Goal: Task Accomplishment & Management: Use online tool/utility

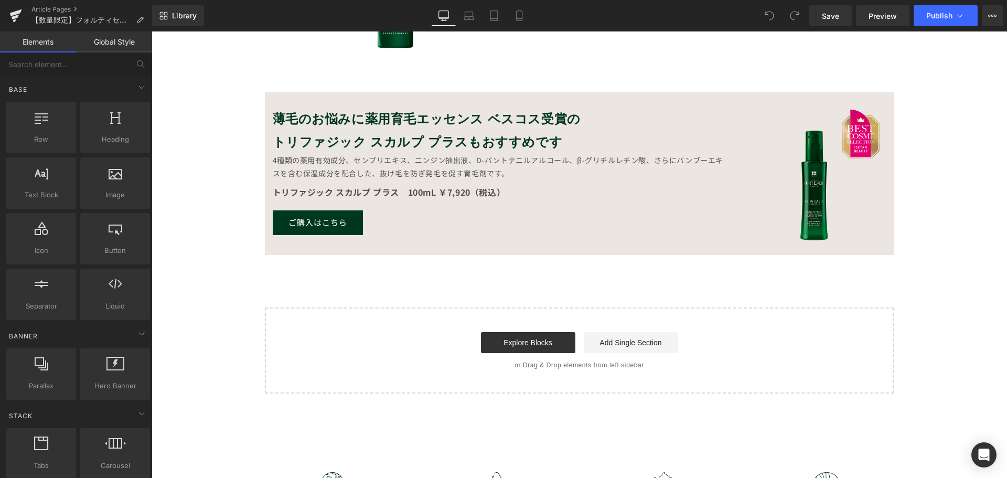
scroll to position [944, 0]
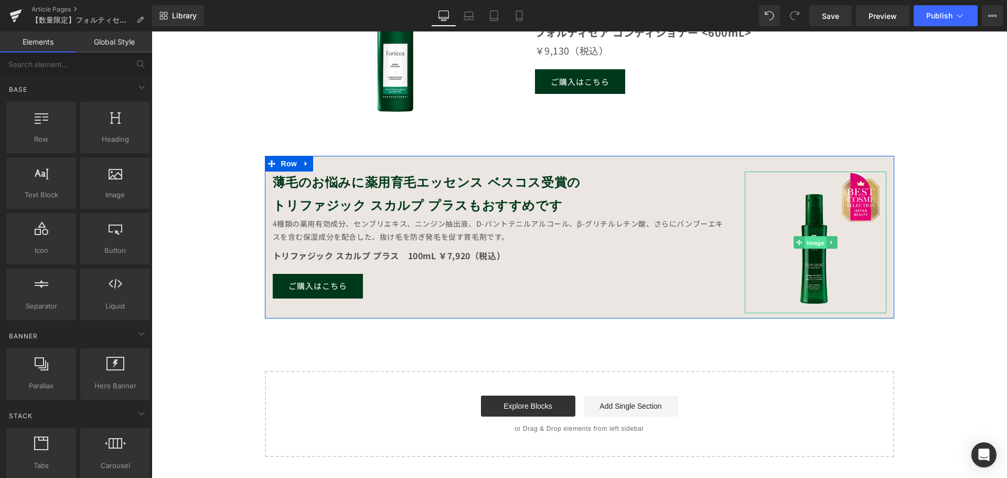
click at [804, 247] on span "Image" at bounding box center [815, 242] width 22 height 13
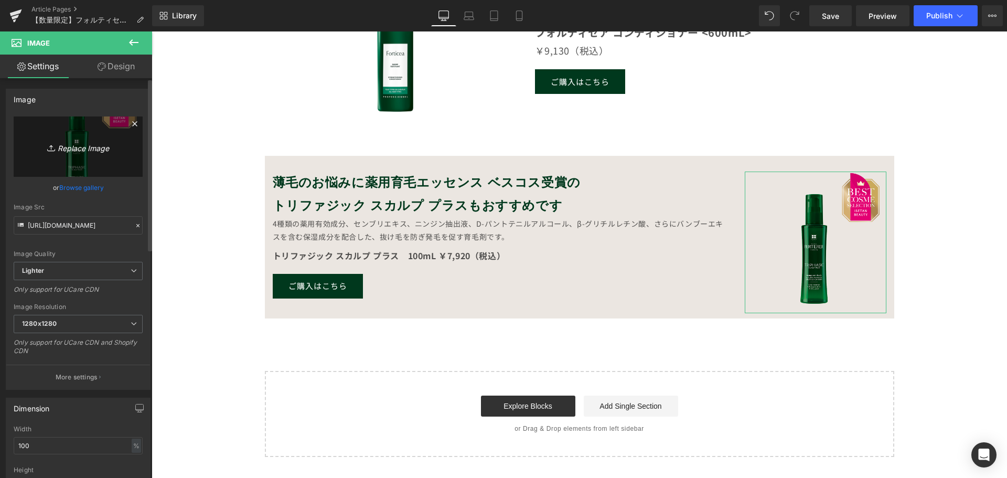
click at [68, 149] on icon "Replace Image" at bounding box center [78, 146] width 84 height 13
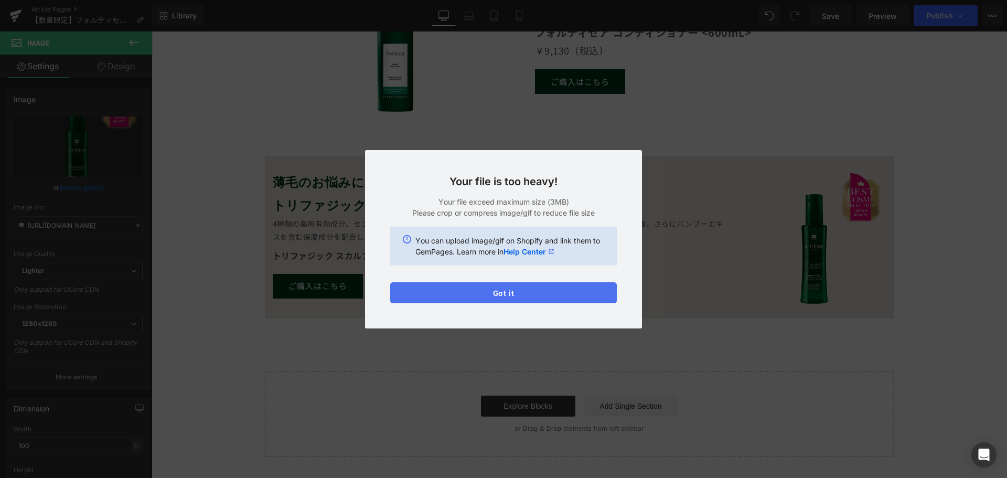
click at [475, 292] on button "Got it" at bounding box center [503, 292] width 226 height 21
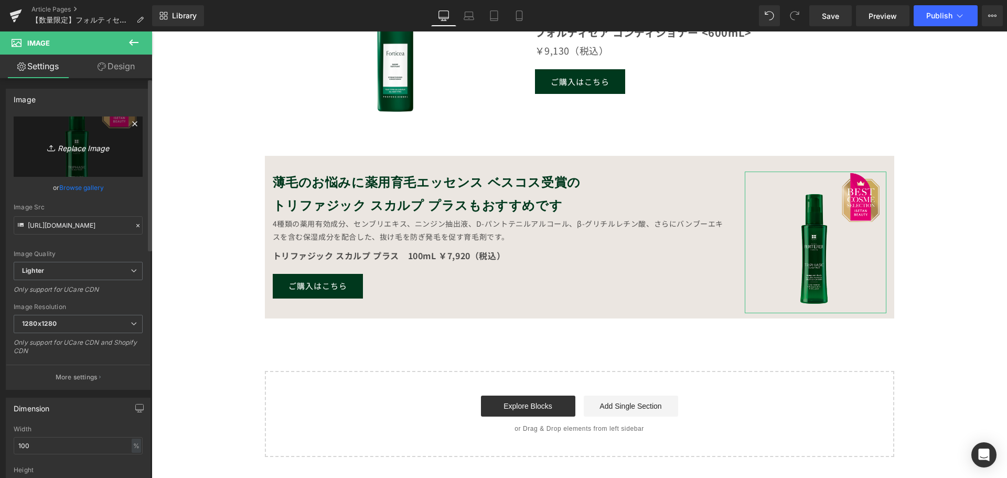
click at [91, 148] on icon "Replace Image" at bounding box center [78, 146] width 84 height 13
click at [70, 151] on icon "Replace Image" at bounding box center [78, 146] width 84 height 13
click at [87, 186] on link "Browse gallery" at bounding box center [81, 187] width 45 height 18
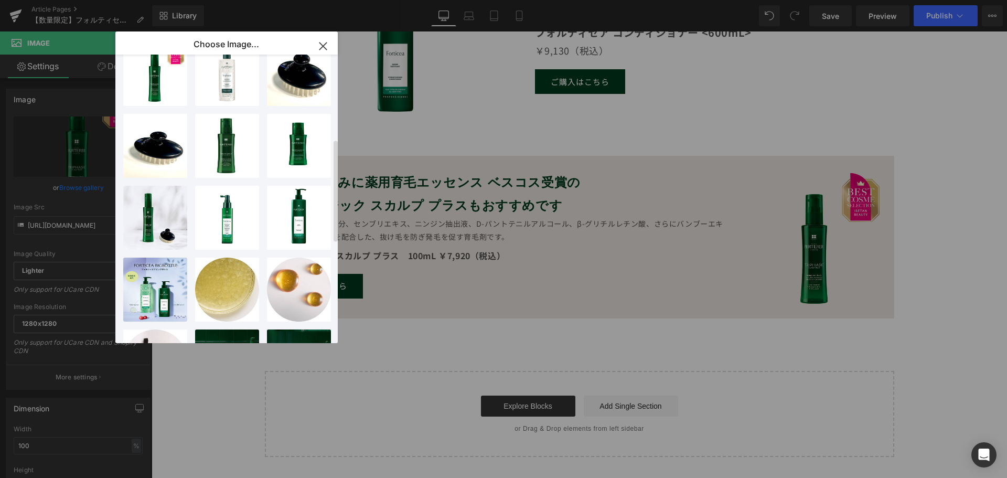
scroll to position [315, 0]
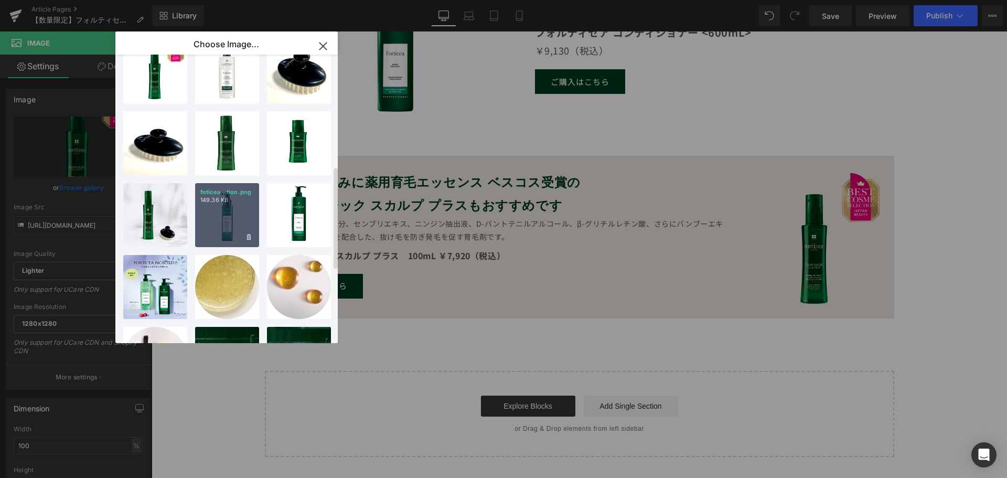
click at [229, 218] on div "foticea...tion.png 149.36 KB" at bounding box center [227, 215] width 64 height 64
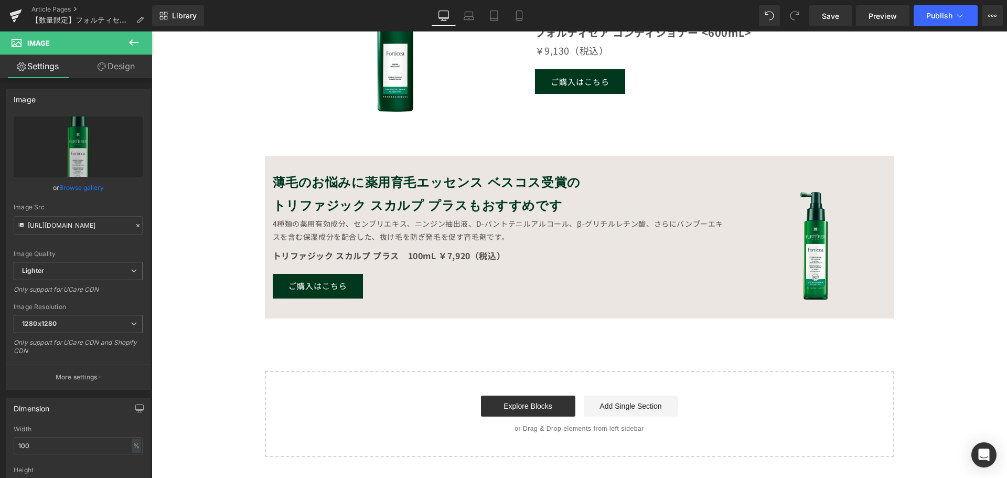
type input "[URL][DOMAIN_NAME]"
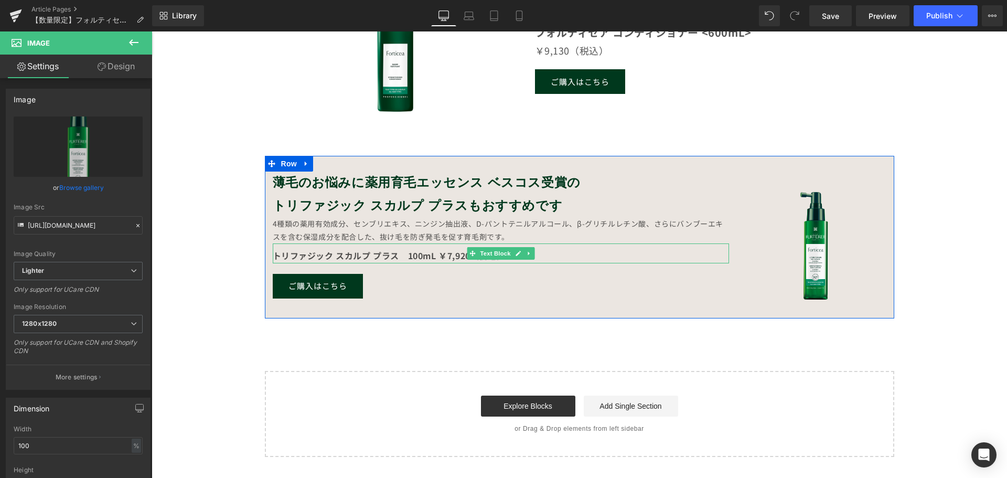
click at [386, 254] on strong "トリファジック スカルプ プラス　100mL ￥7,920（税込）" at bounding box center [389, 255] width 233 height 13
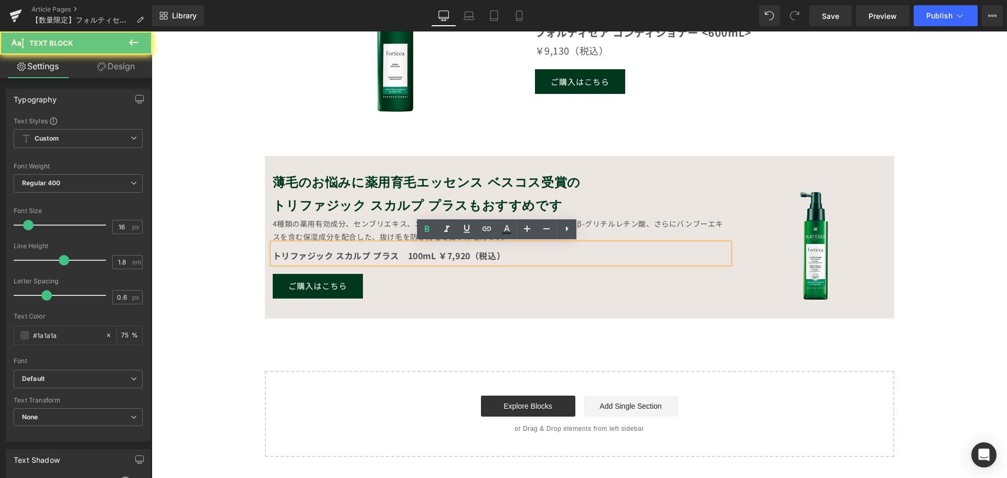
click at [394, 254] on strong "トリファジック スカルプ プラス　100mL ￥7,920（税込）" at bounding box center [389, 255] width 233 height 13
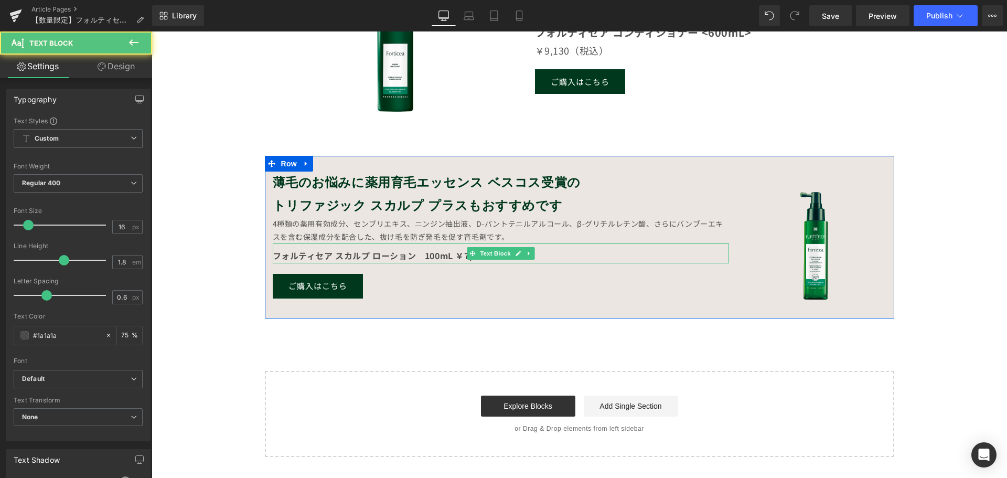
click at [368, 257] on strong "フォルティセア スカルプ ローション　100mL ￥7,920（税込）" at bounding box center [398, 255] width 250 height 13
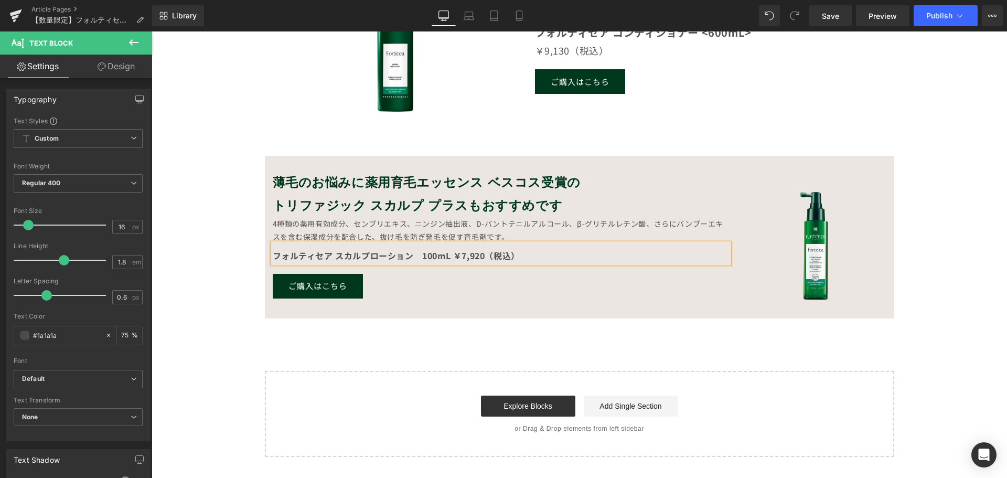
click at [480, 256] on strong "フォルティセア スカルプローション　100mL ￥7,920（税込）" at bounding box center [396, 255] width 247 height 13
click at [346, 294] on link "ご購入はこちら" at bounding box center [318, 286] width 90 height 25
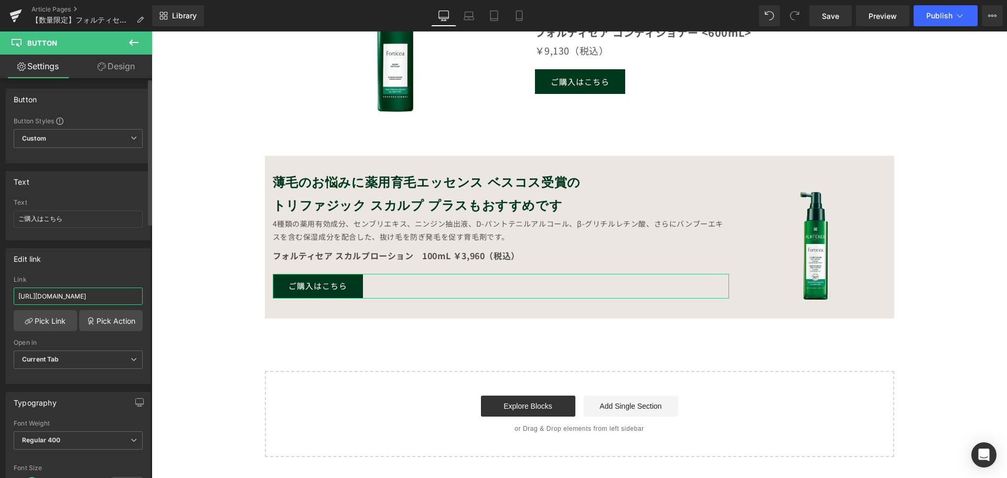
click at [69, 303] on input "[URL][DOMAIN_NAME]" at bounding box center [78, 295] width 129 height 17
drag, startPoint x: 170, startPoint y: 328, endPoint x: 268, endPoint y: 337, distance: 98.0
paste input "[URL][DOMAIN_NAME]"
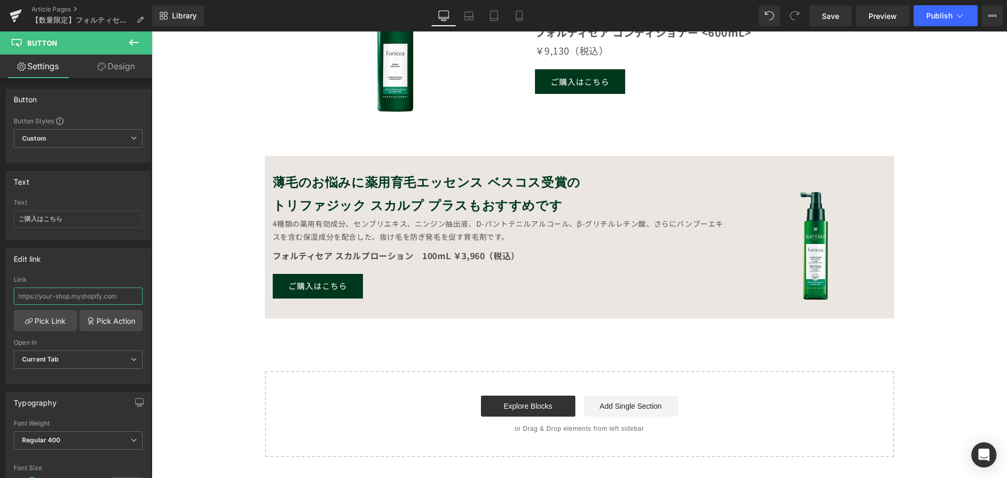
type input "[URL][DOMAIN_NAME]"
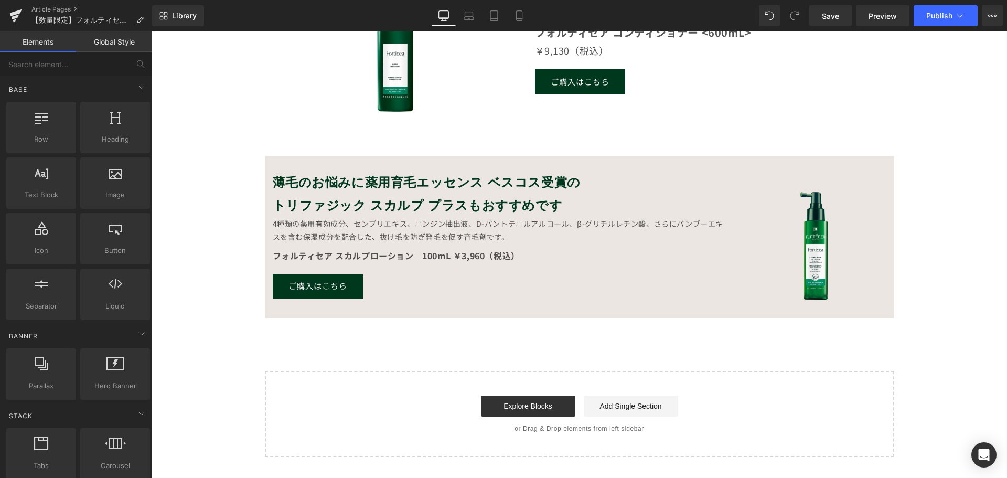
scroll to position [0, 0]
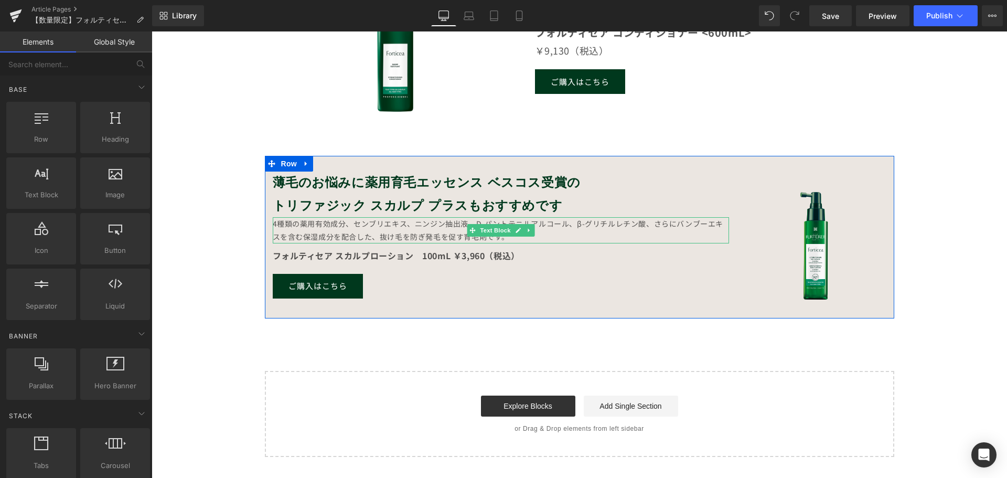
drag, startPoint x: 358, startPoint y: 226, endPoint x: 497, endPoint y: 240, distance: 139.1
click at [358, 226] on div "4種類の薬用有効成分、センブリエキス、ニンジン抽出液、D-パントテニルアルコール、β-グリチルレチン酸、さらにバンブーエキスを含む保湿成分を配合した、抜け毛を…" at bounding box center [501, 230] width 456 height 26
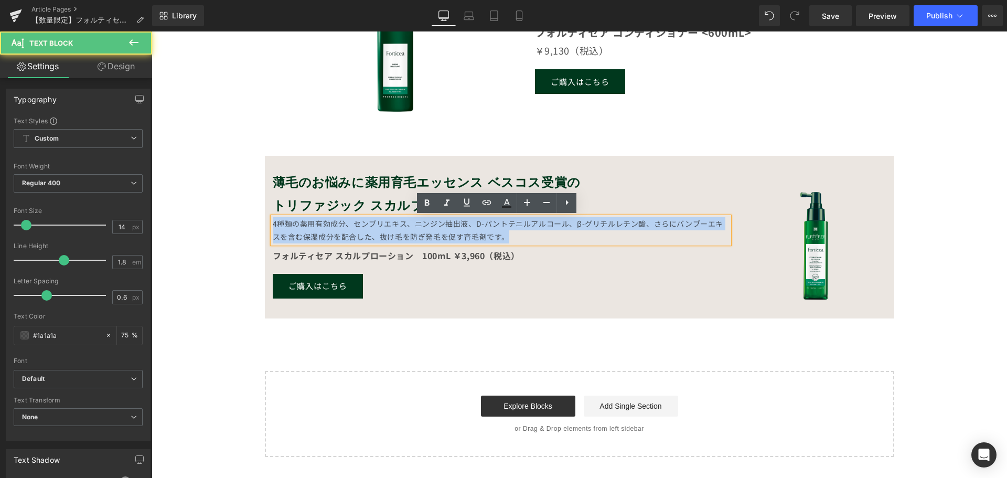
drag, startPoint x: 521, startPoint y: 240, endPoint x: 213, endPoint y: 187, distance: 312.8
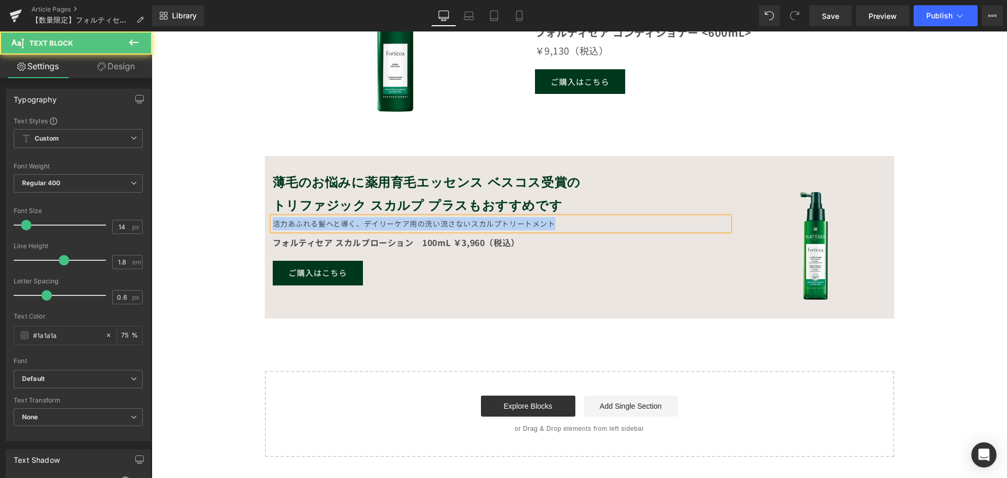
drag, startPoint x: 559, startPoint y: 225, endPoint x: 256, endPoint y: 210, distance: 303.4
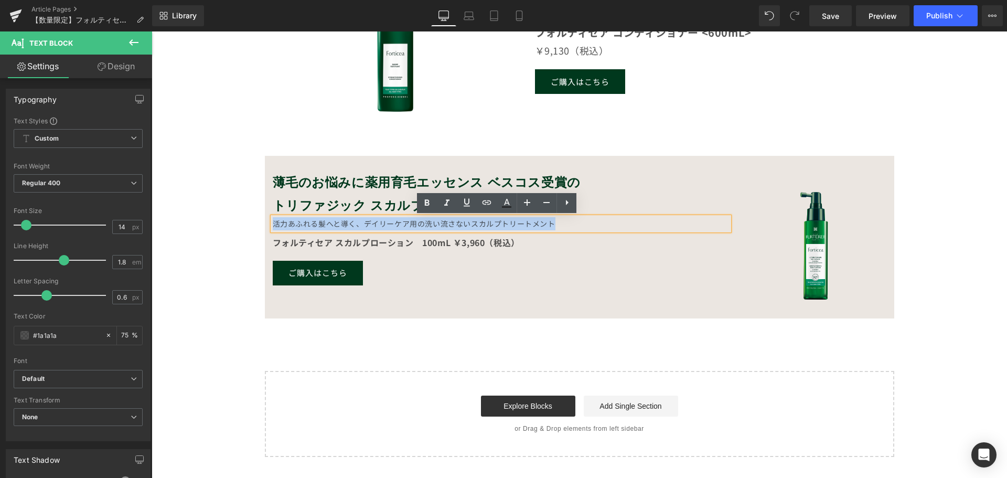
copy div "活力あふれる髪へと導く、デイリーケア用の洗い流さないスカルプトリートメント"
click at [315, 206] on strong "トリファジック スカルプ プラスもおすすめです" at bounding box center [418, 206] width 290 height 16
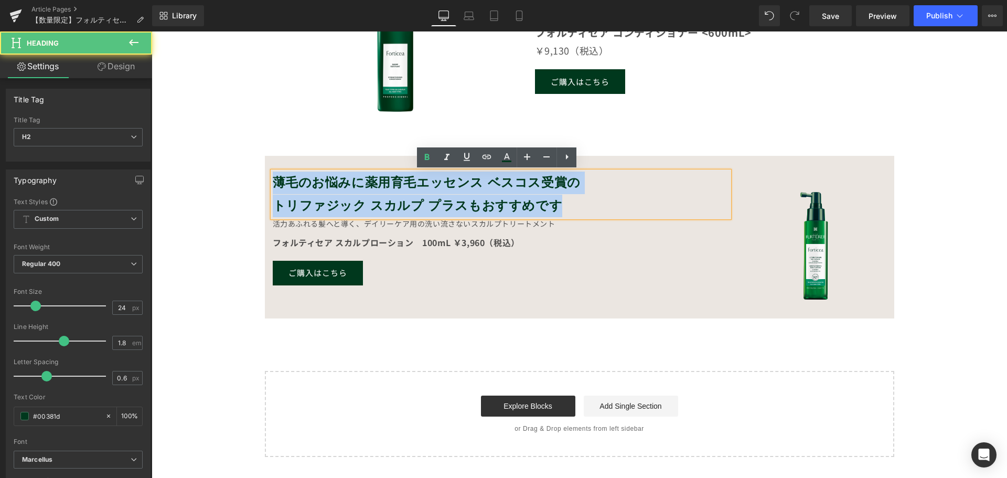
drag, startPoint x: 551, startPoint y: 206, endPoint x: 240, endPoint y: 165, distance: 313.6
paste div
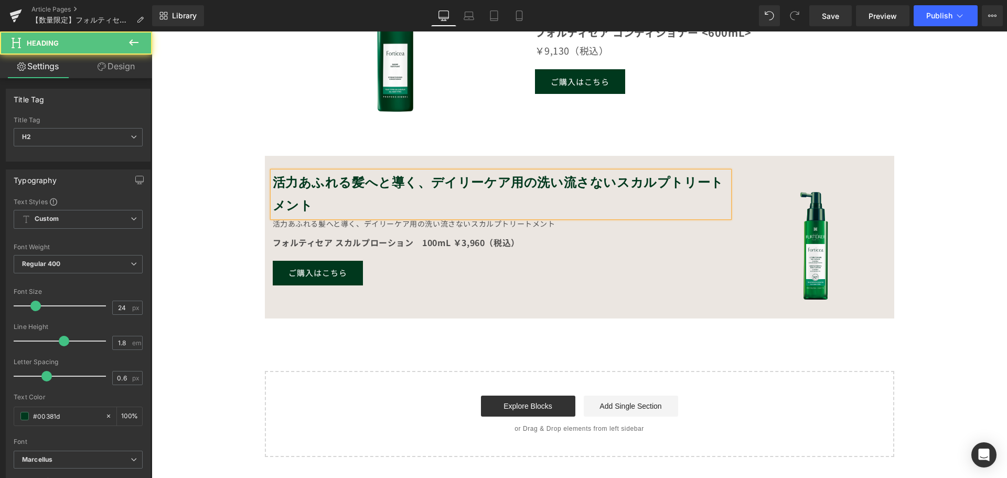
click at [530, 182] on b "活力あふれる髪へと導く、デイリーケア用の洗い流さないスカルプトリートメント" at bounding box center [498, 194] width 451 height 38
click at [607, 183] on b "活力あふれる髪へと導く、デイリーケア用の洗い流さないスカルプトリートメント" at bounding box center [498, 194] width 451 height 38
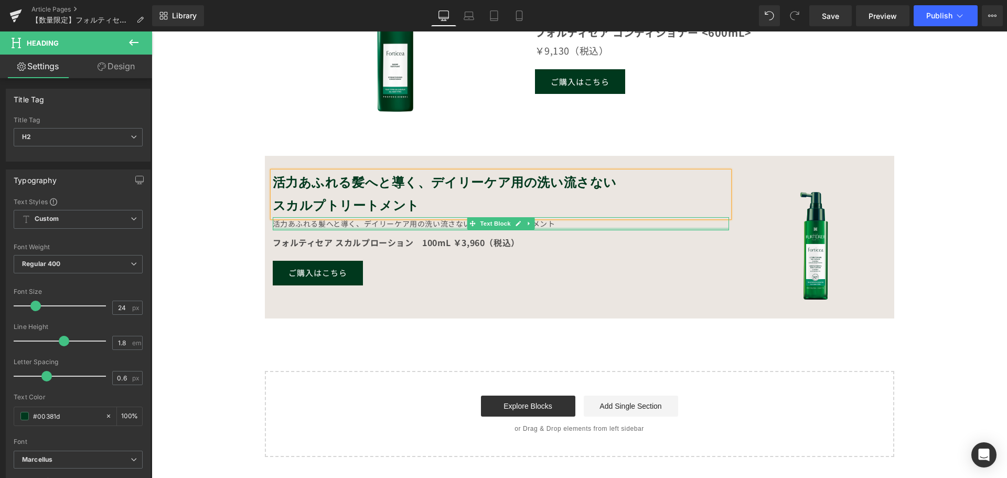
click at [555, 223] on div "活力あふれる髪へと導く、デイリーケア用の洗い流さないスカルプトリートメント" at bounding box center [501, 223] width 456 height 13
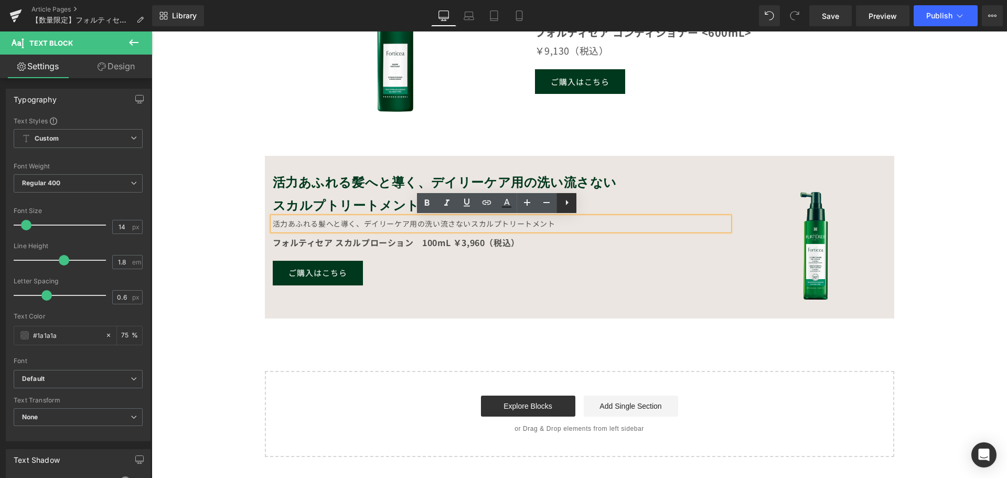
click at [571, 203] on icon at bounding box center [566, 202] width 13 height 13
click at [567, 219] on div "活力あふれる髪へと導く、デイリーケア用の洗い流さないスカルプトリートメント" at bounding box center [501, 223] width 456 height 13
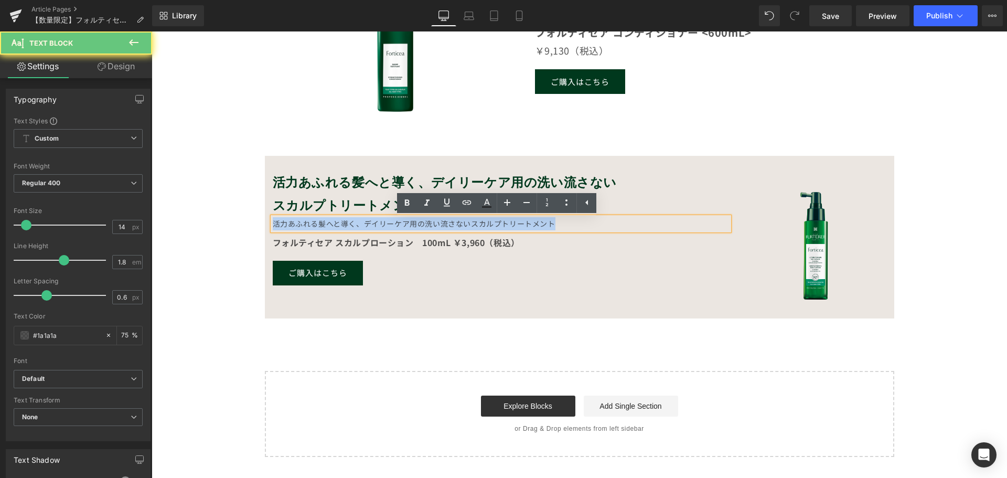
drag, startPoint x: 430, startPoint y: 210, endPoint x: 196, endPoint y: 193, distance: 235.0
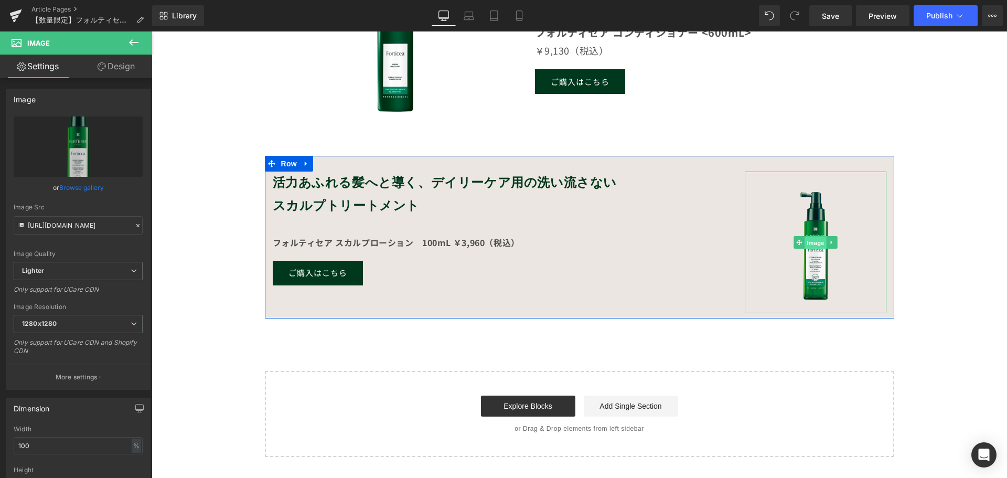
click at [804, 238] on span "Image" at bounding box center [815, 242] width 22 height 13
click at [273, 201] on div at bounding box center [274, 193] width 3 height 45
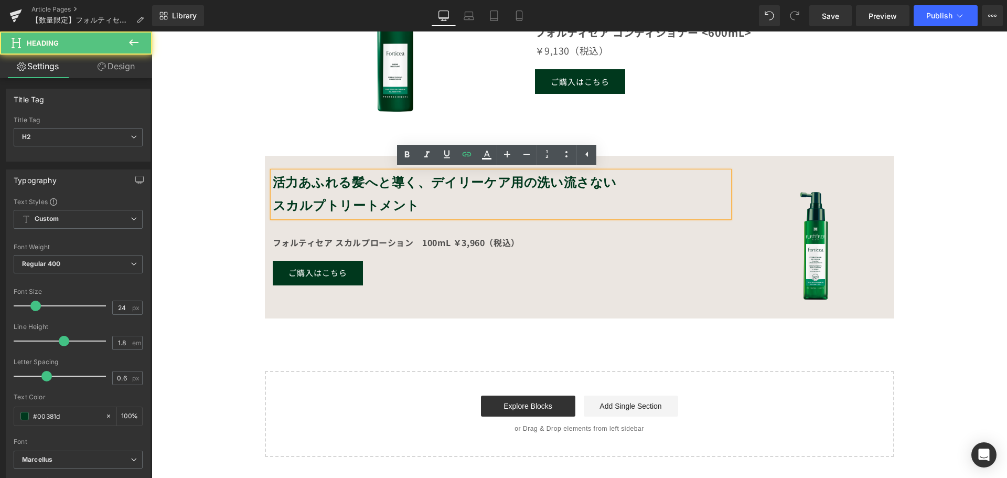
click at [275, 203] on b "スカルプトリートメント" at bounding box center [346, 206] width 147 height 16
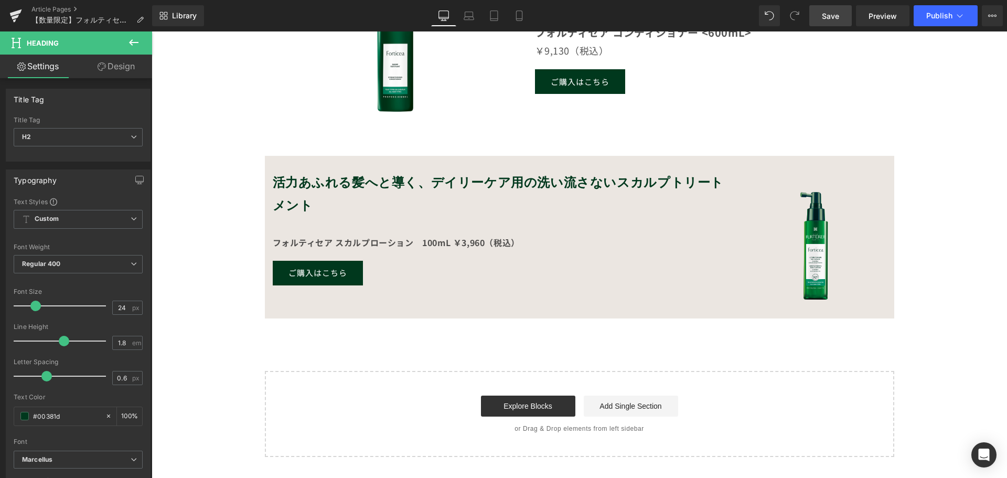
click at [829, 13] on span "Save" at bounding box center [830, 15] width 17 height 11
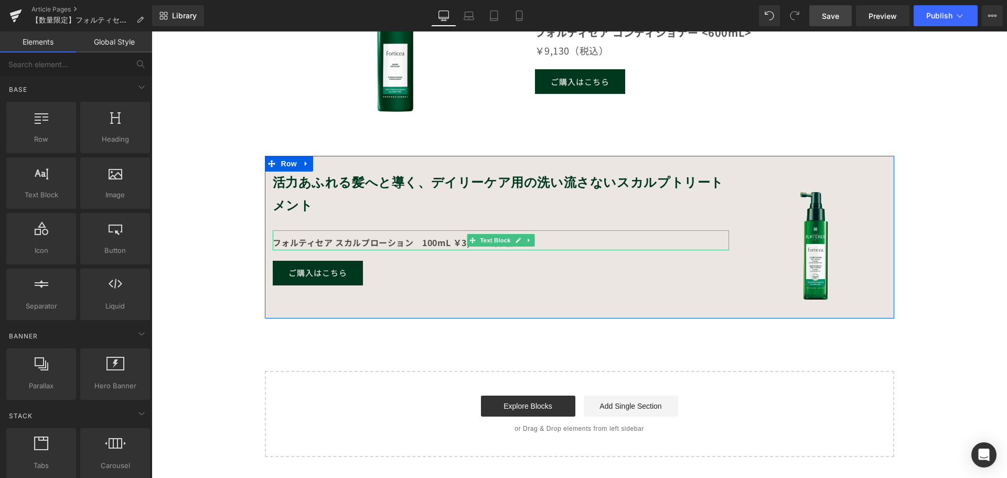
drag, startPoint x: 362, startPoint y: 243, endPoint x: 343, endPoint y: 196, distance: 50.8
click at [376, 235] on p "フォルティセア スカルプローション　100mL ￥3,960（税込）" at bounding box center [501, 242] width 456 height 15
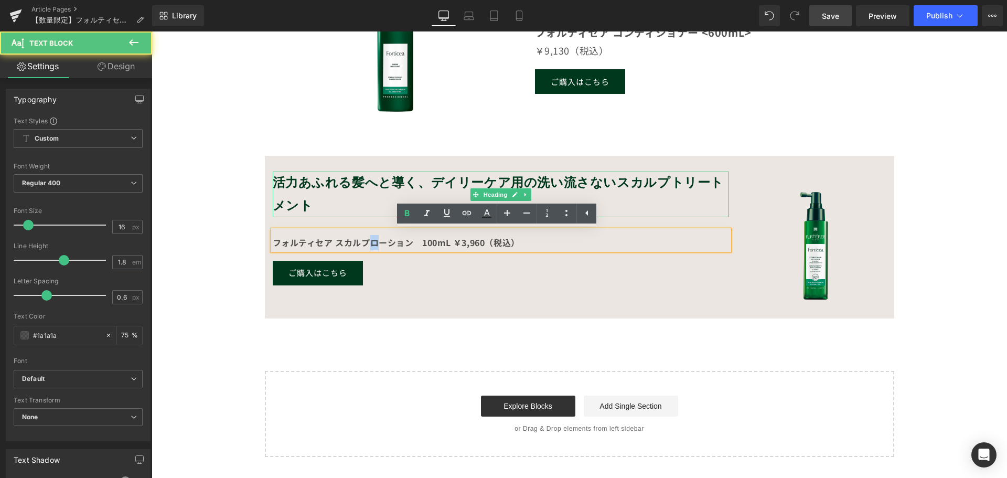
click at [343, 195] on h2 "活力あふれる髪へと導く、デイリーケア用の洗い流さない スカルプトリートメント" at bounding box center [501, 193] width 456 height 45
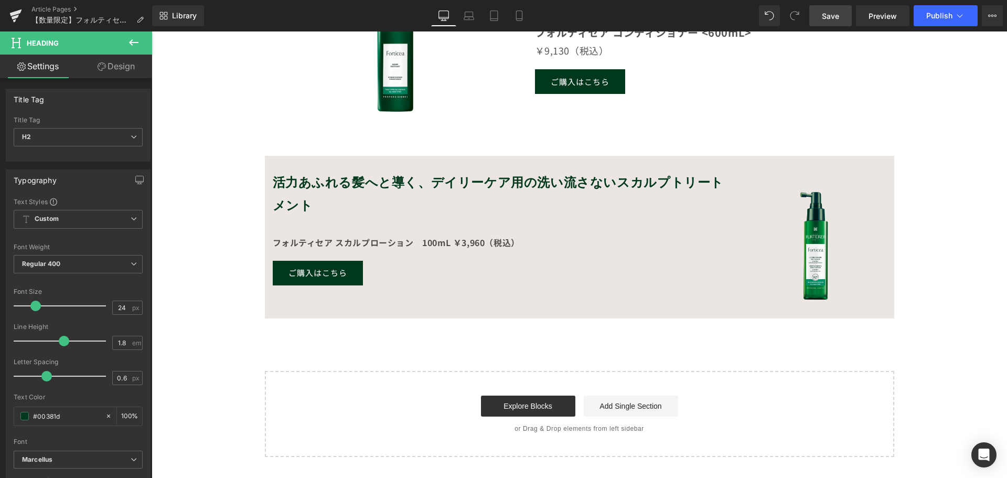
click at [103, 64] on icon at bounding box center [102, 66] width 8 height 8
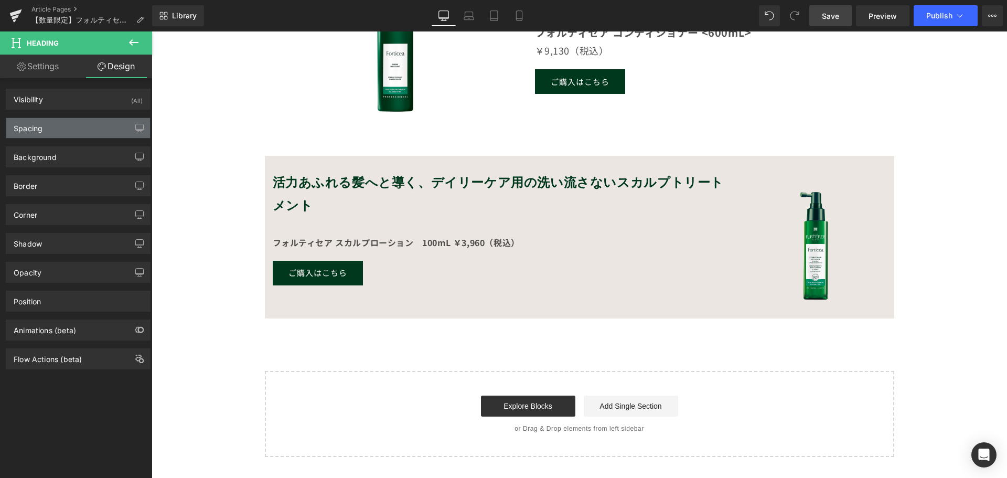
type input "0"
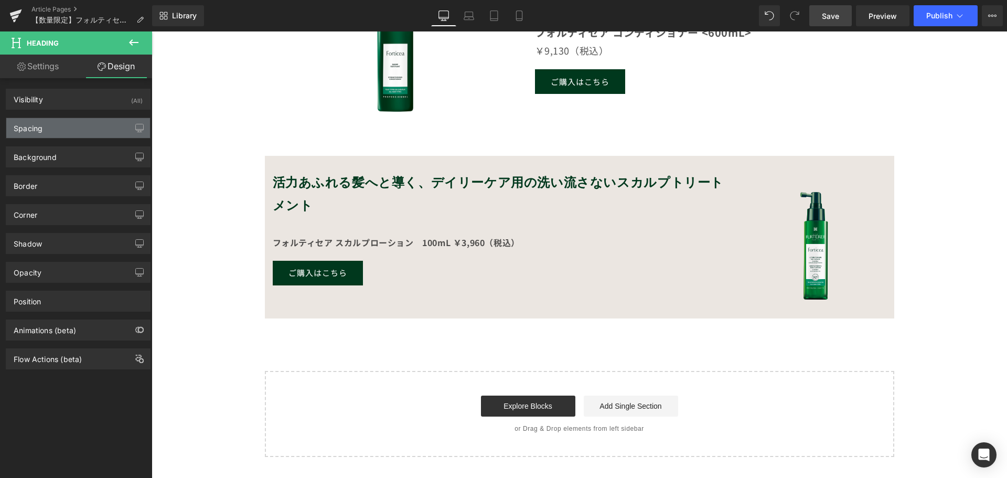
type input "0"
click at [66, 125] on div "Spacing" at bounding box center [78, 128] width 144 height 20
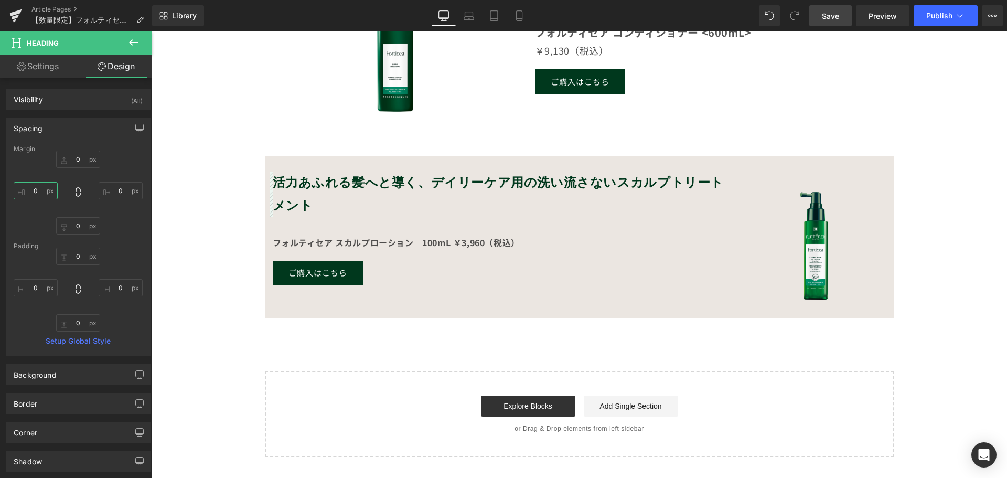
click at [47, 195] on input "0" at bounding box center [36, 190] width 44 height 17
type input "１"
type input "１－"
click at [36, 287] on input "0" at bounding box center [36, 287] width 44 height 17
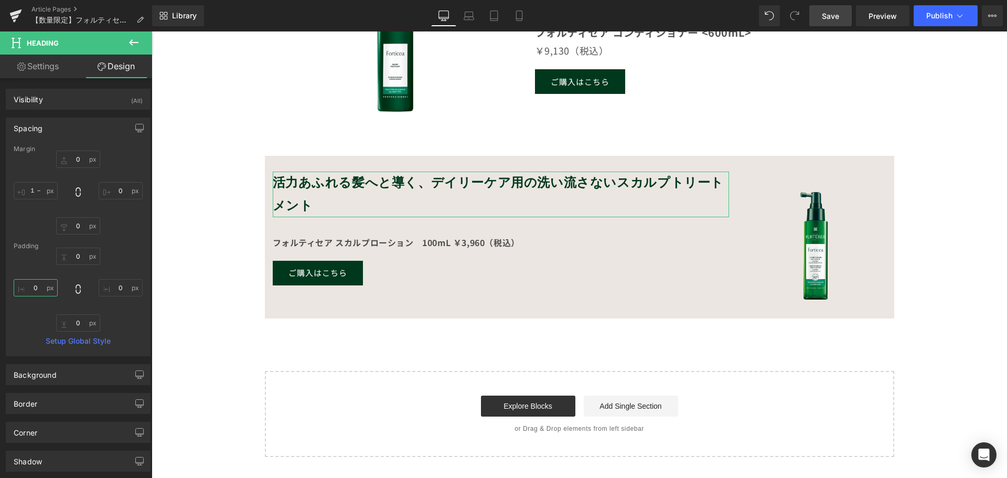
type input "１"
type input "１０"
click at [23, 336] on div "Margin 0px 0 0px 0 0px 0 １－ １－ [GEOGRAPHIC_DATA] 0px 0 0px 0 0px 0 10 10 Setup …" at bounding box center [78, 250] width 144 height 210
click at [36, 291] on input "10" at bounding box center [36, 287] width 44 height 17
type input "２"
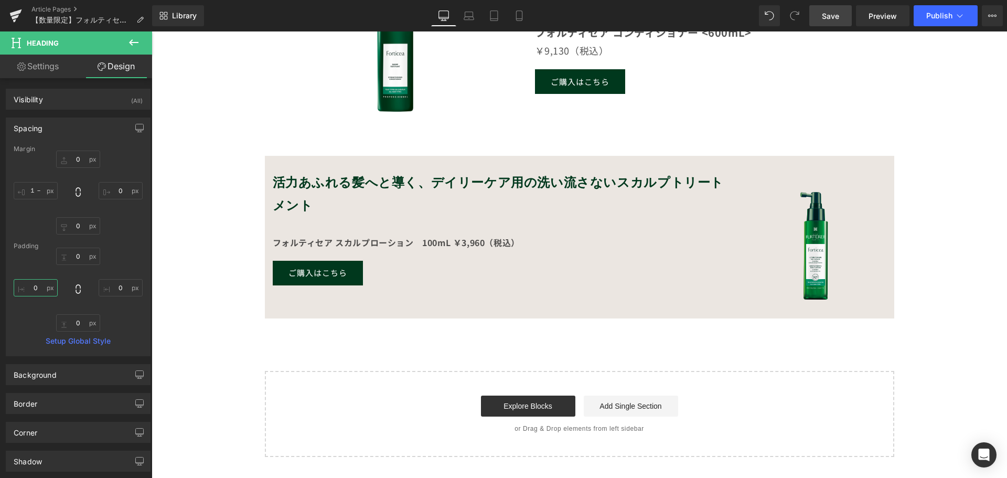
type input "２０"
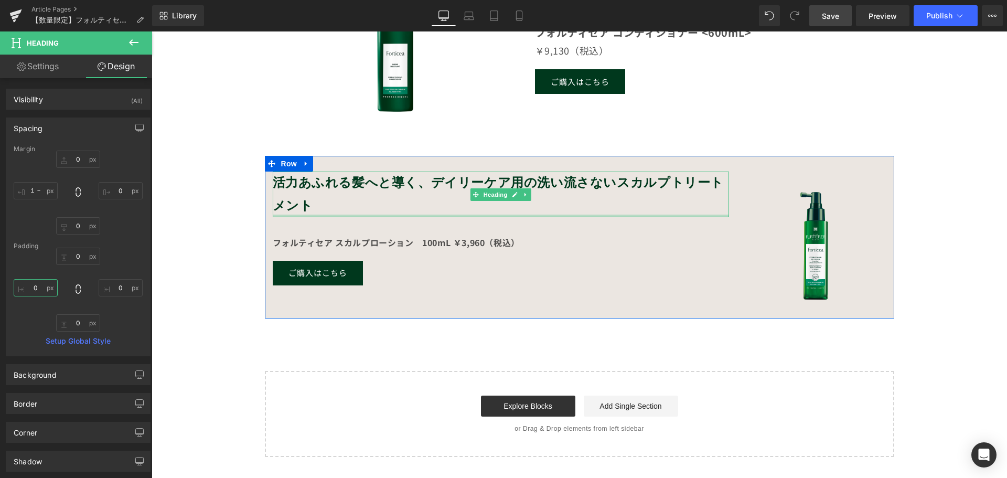
type input "２０"
click at [284, 215] on div "活力あふれる髪へと導く、デイリーケア用の洗い流さない スカルプトリートメント Heading NaNpx" at bounding box center [501, 193] width 456 height 45
type input "0px"
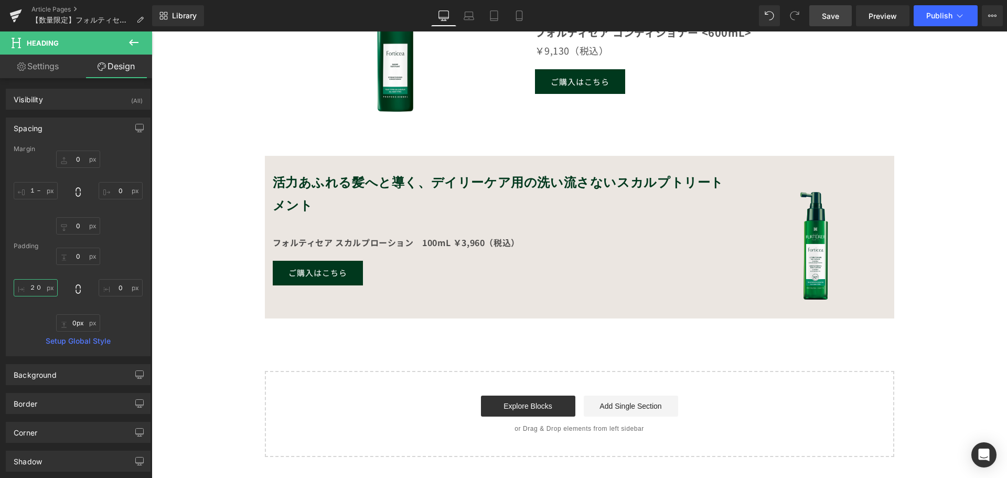
type input "２"
type input "２０"
type input "２"
type input "2"
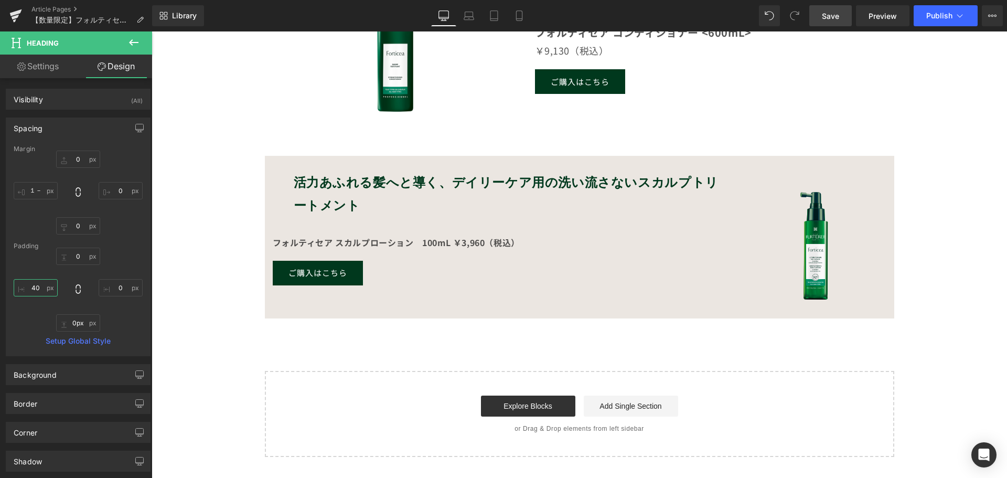
type input "4"
type input "60"
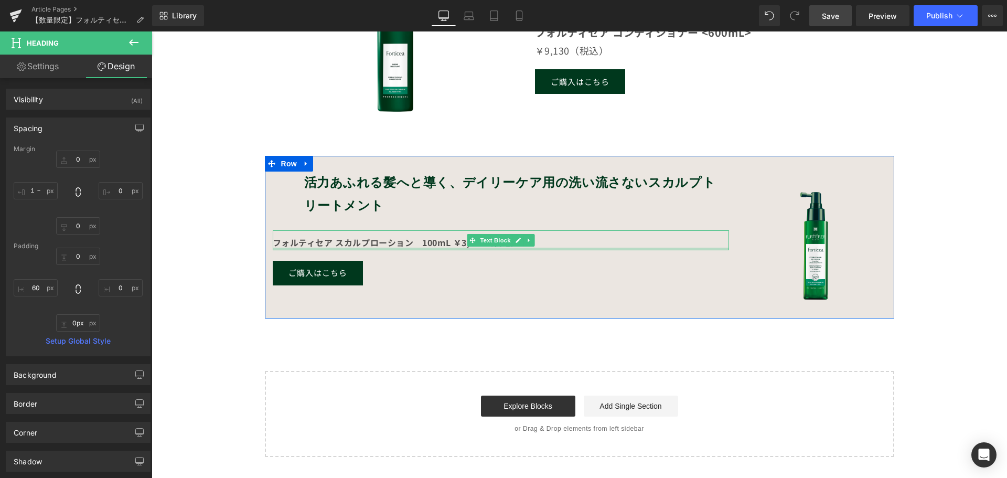
click at [339, 249] on div at bounding box center [501, 248] width 456 height 3
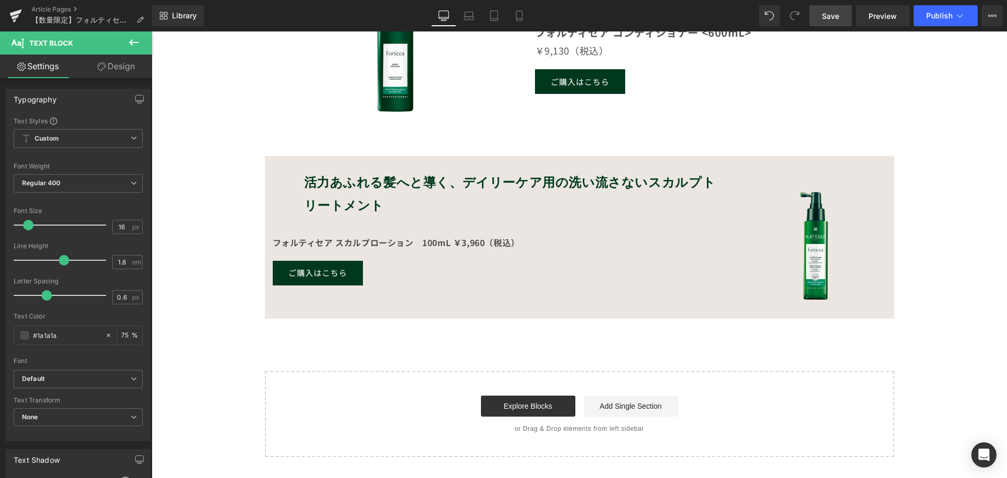
click at [129, 67] on link "Design" at bounding box center [116, 67] width 76 height 24
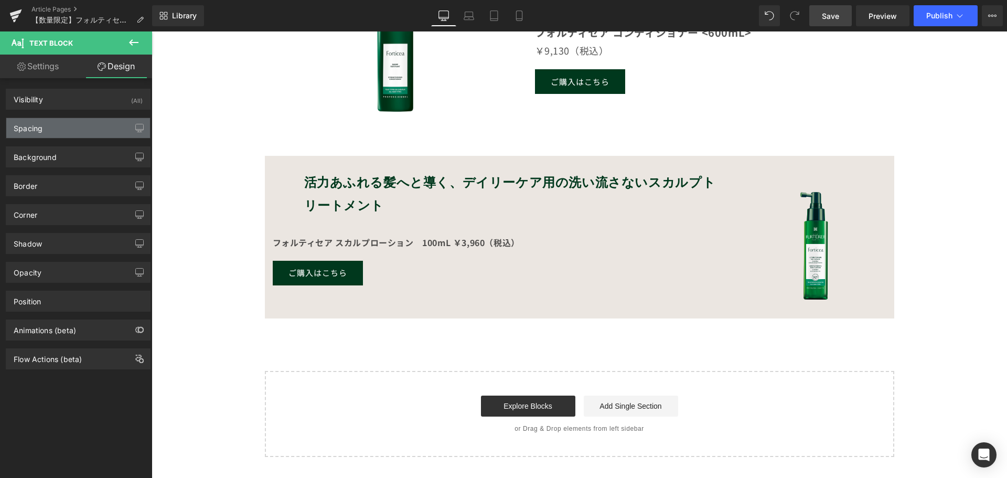
type input "0"
type input "9"
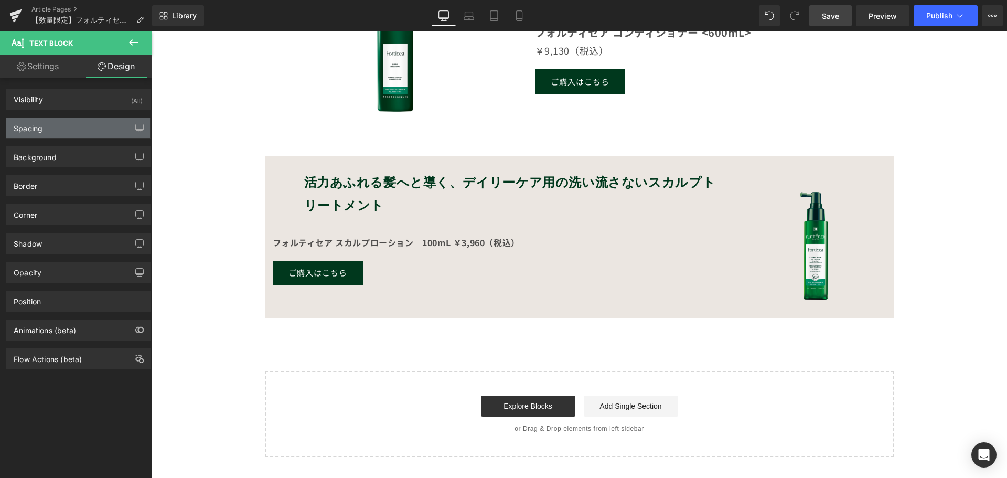
type input "0"
click at [90, 136] on div "Spacing" at bounding box center [78, 128] width 144 height 20
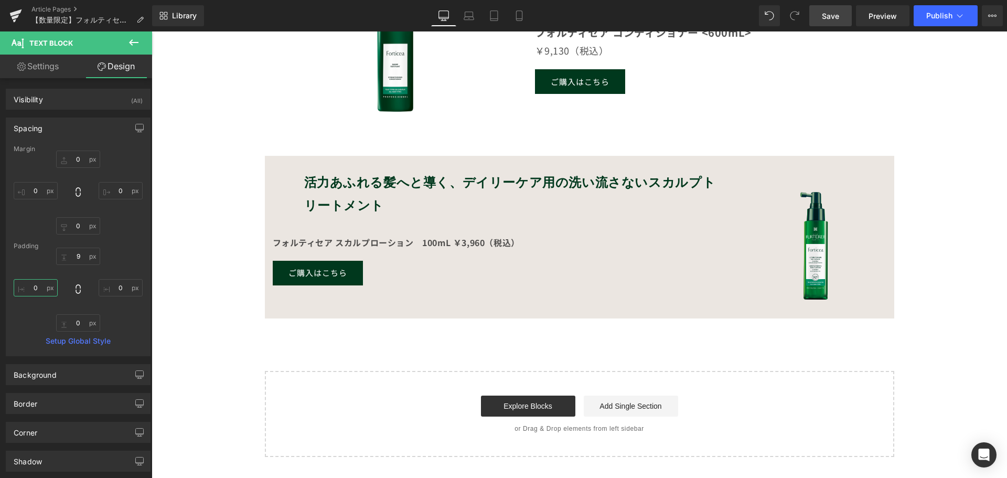
click at [44, 290] on input "0" at bounding box center [36, 287] width 44 height 17
type input "60"
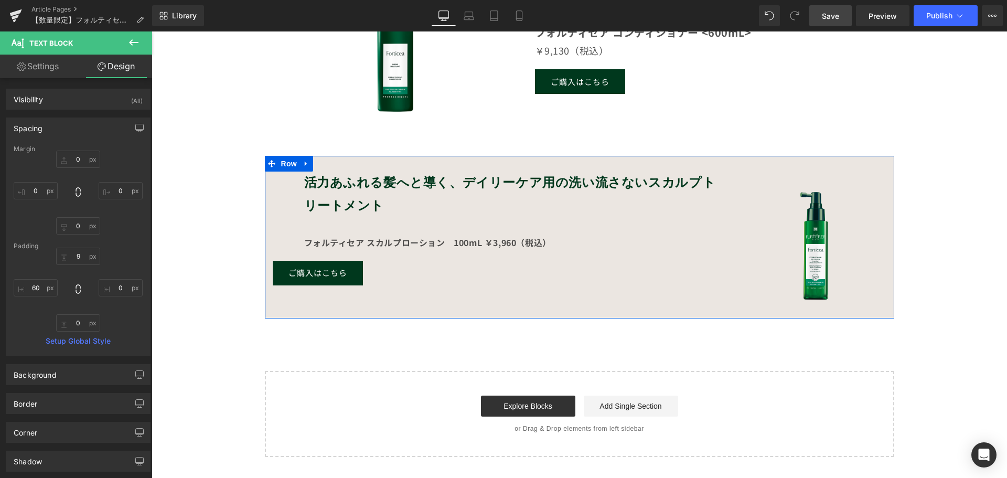
click at [152, 31] on div at bounding box center [152, 31] width 0 height 0
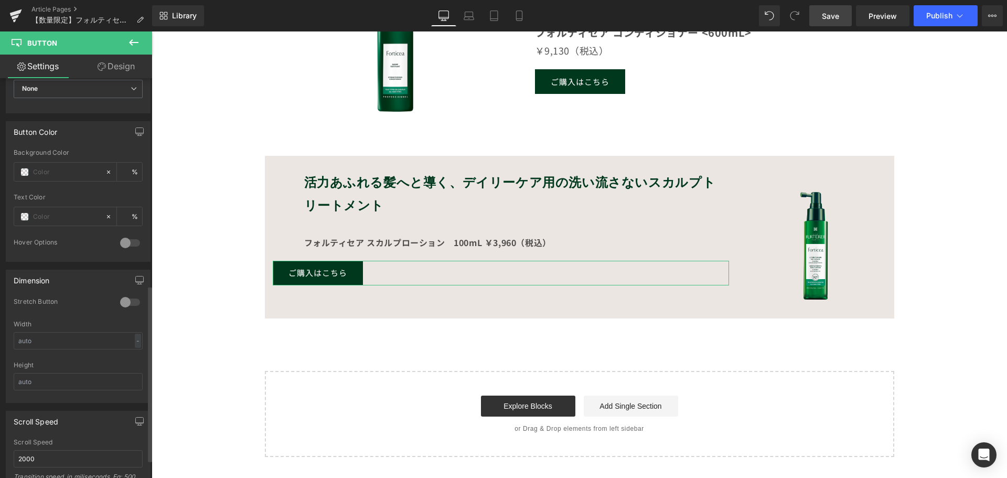
scroll to position [629, 0]
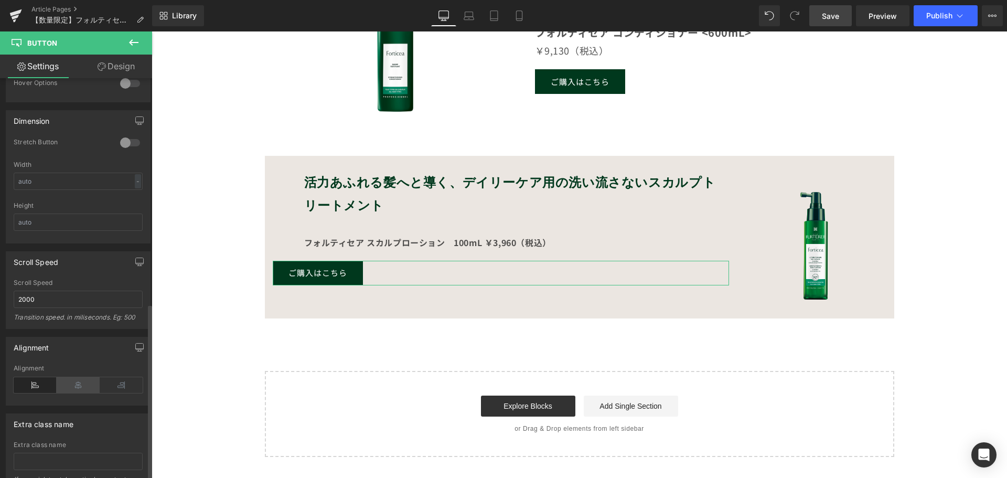
click at [80, 380] on icon at bounding box center [78, 385] width 43 height 16
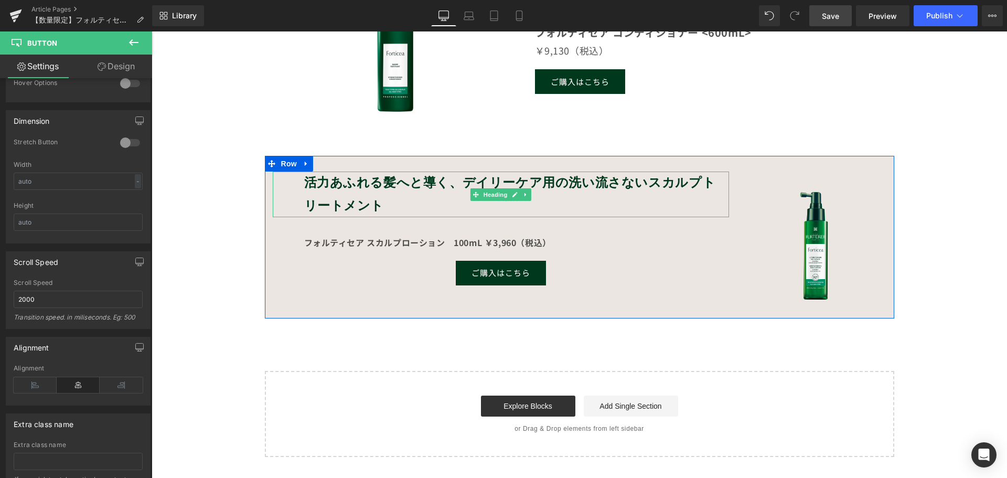
click at [357, 204] on b "スカルプトリートメント" at bounding box center [510, 194] width 412 height 38
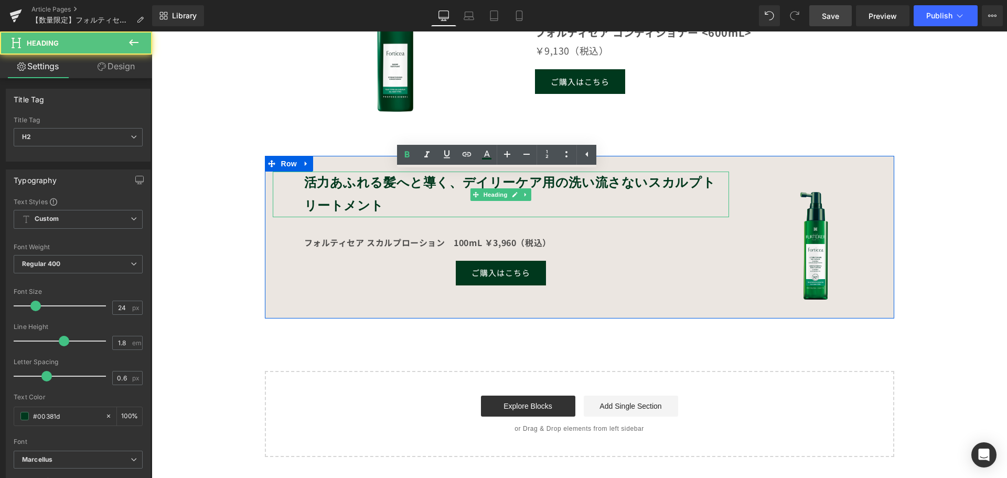
click at [365, 204] on h2 "活力あふれる髪へと導く、デイリーケア用の洗い流さない スカルプトリートメント" at bounding box center [516, 193] width 425 height 45
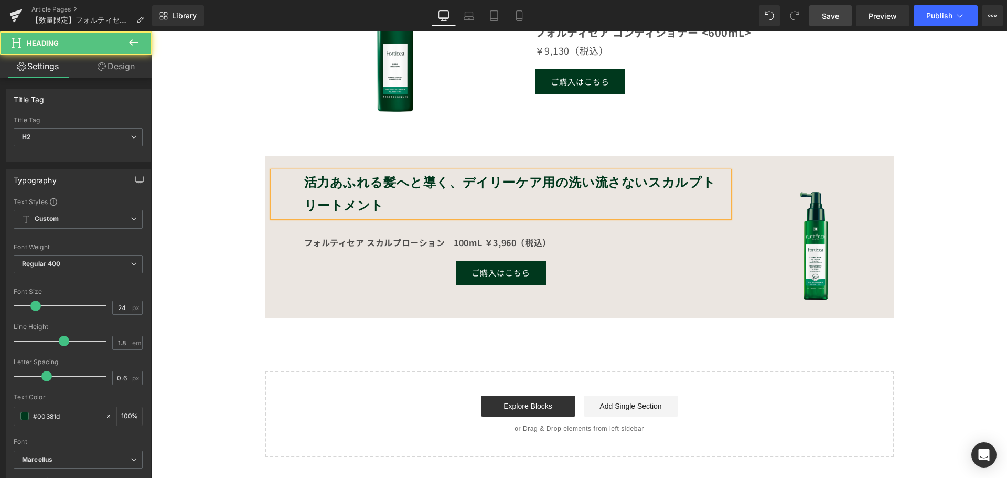
click at [365, 204] on h2 "活力あふれる髪へと導く、デイリーケア用の洗い流さない スカルプトリートメント" at bounding box center [516, 193] width 425 height 45
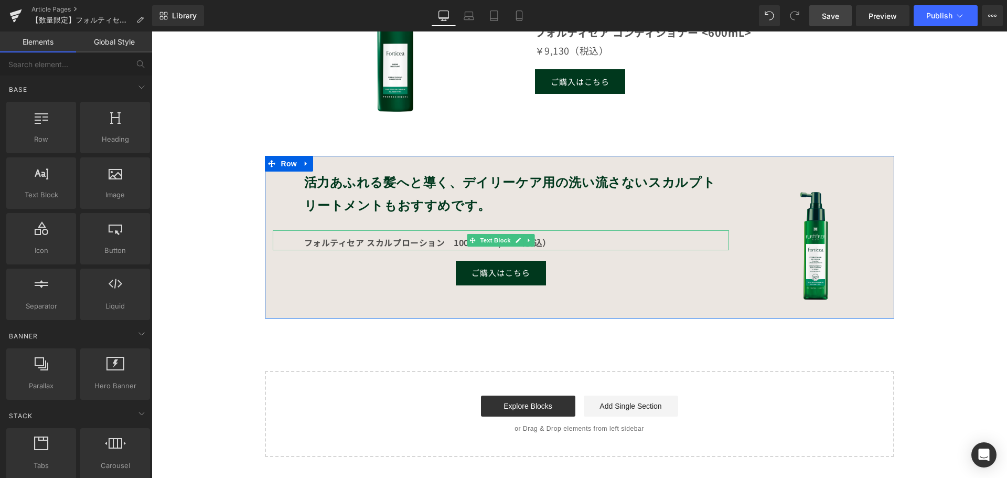
click at [417, 244] on strong "フォルティセア スカルプローション　100mL ￥3,960（税込）" at bounding box center [427, 242] width 247 height 13
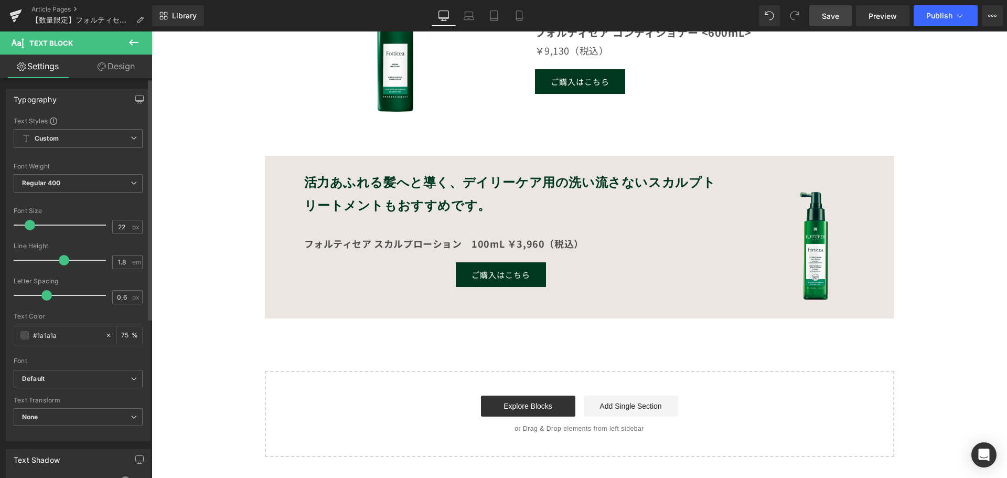
type input "23"
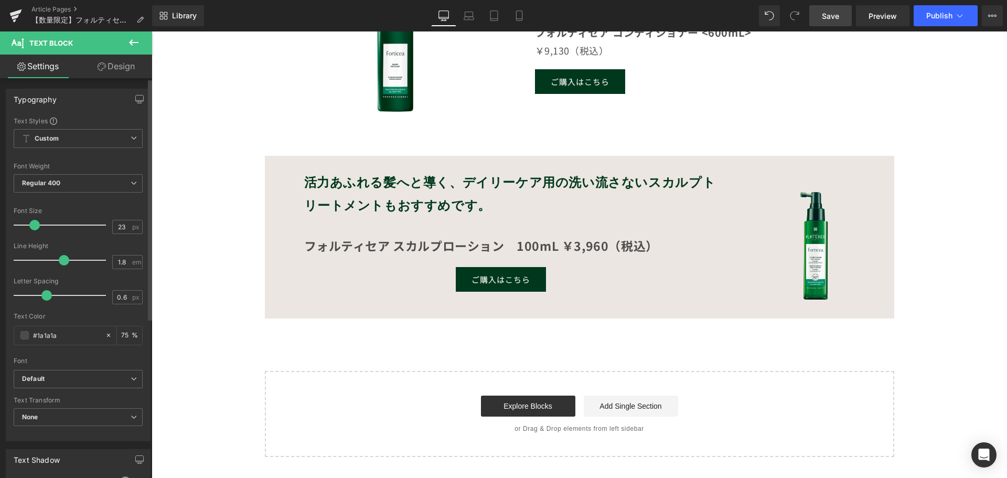
drag, startPoint x: 26, startPoint y: 222, endPoint x: 31, endPoint y: 223, distance: 5.9
click at [31, 223] on span at bounding box center [34, 225] width 10 height 10
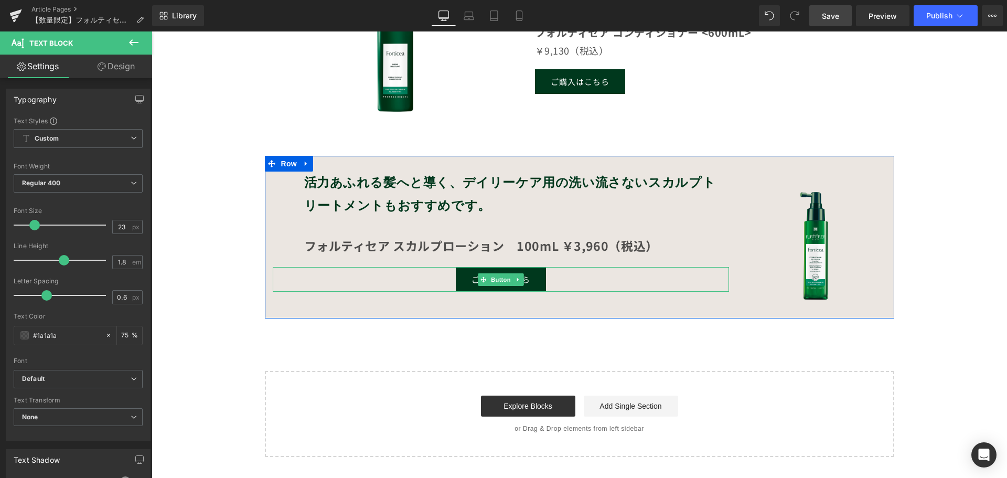
click at [456, 277] on link "ご購入はこちら" at bounding box center [501, 279] width 90 height 25
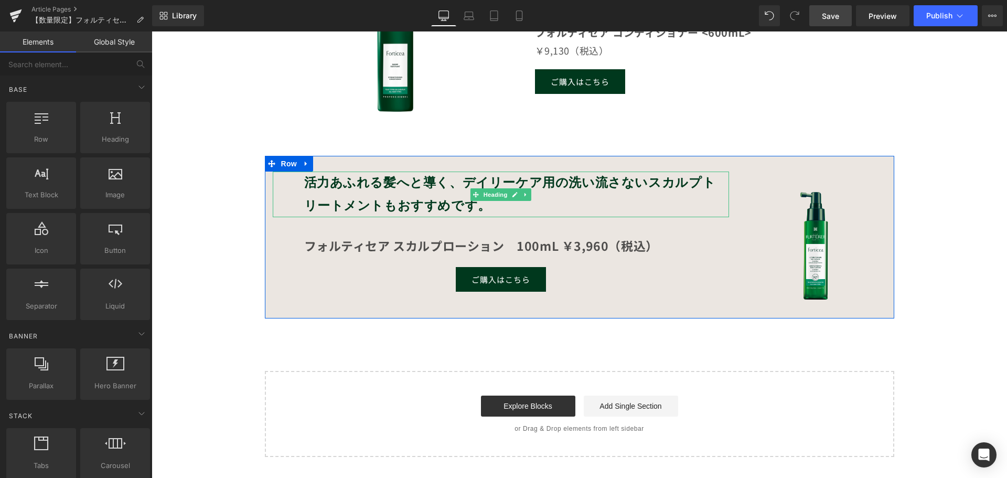
click at [639, 174] on div at bounding box center [501, 172] width 456 height 3
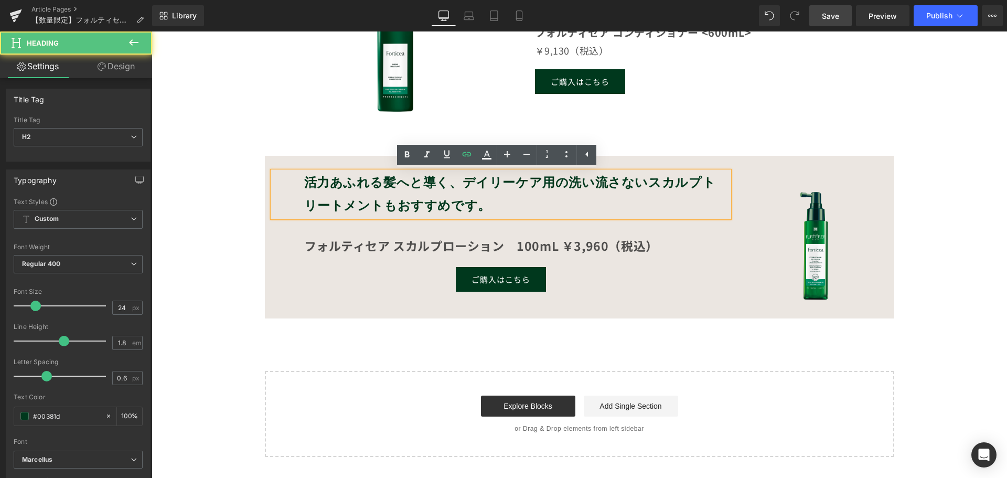
click at [639, 182] on b "スカルプトリートメントもおすすめです。" at bounding box center [510, 194] width 412 height 38
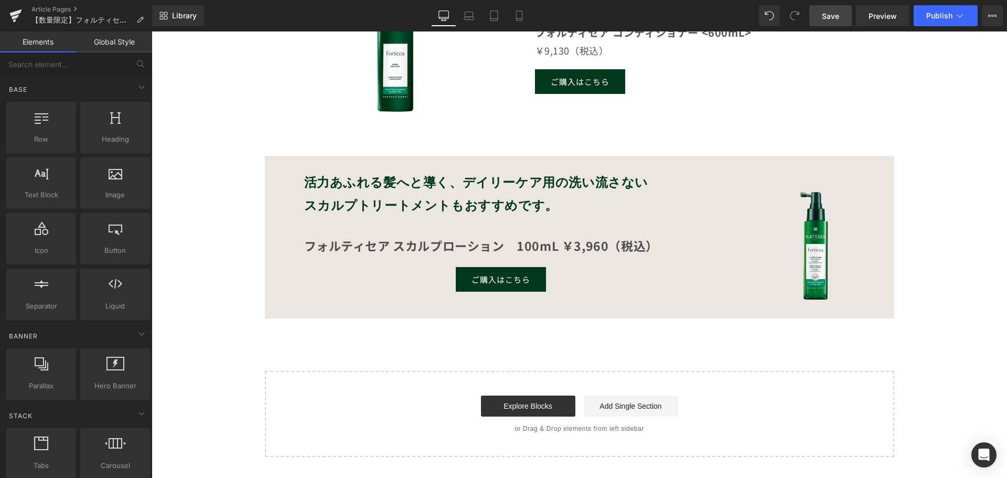
click at [824, 14] on span "Save" at bounding box center [830, 15] width 17 height 11
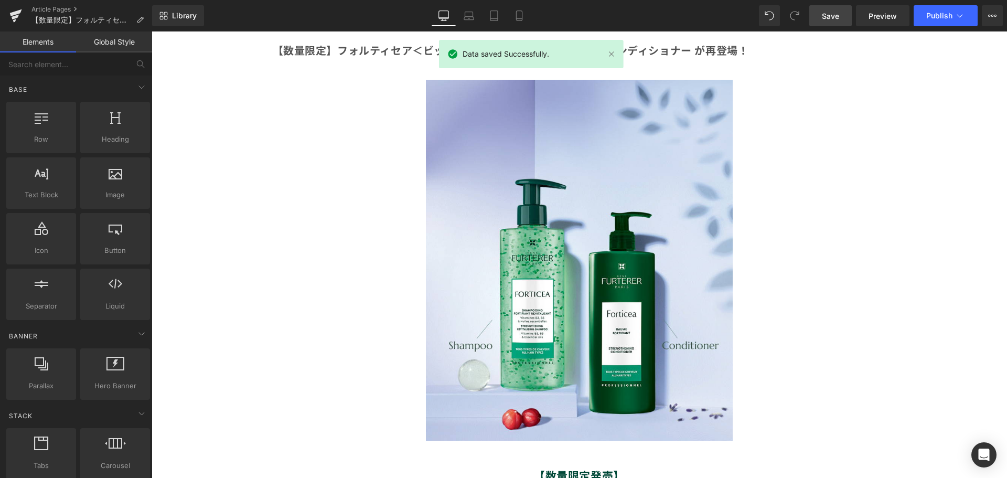
scroll to position [0, 0]
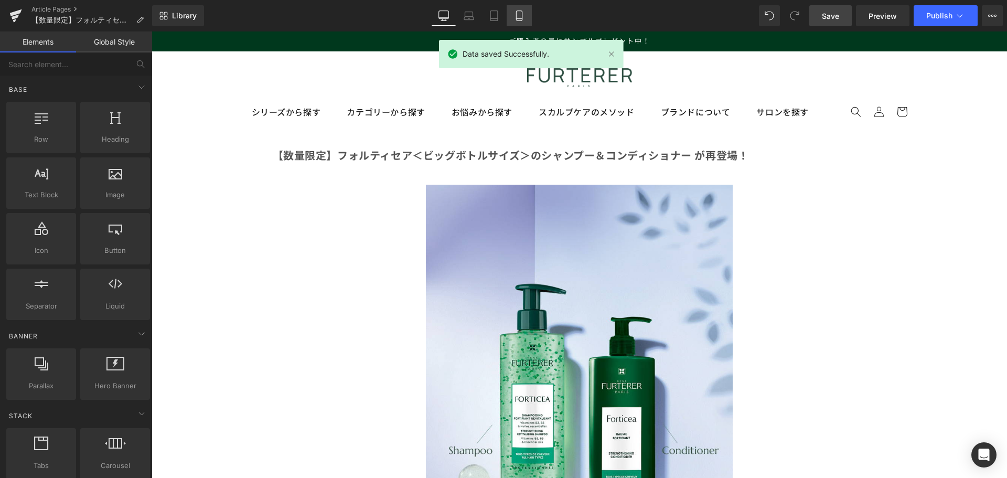
click at [521, 18] on icon at bounding box center [519, 15] width 10 height 10
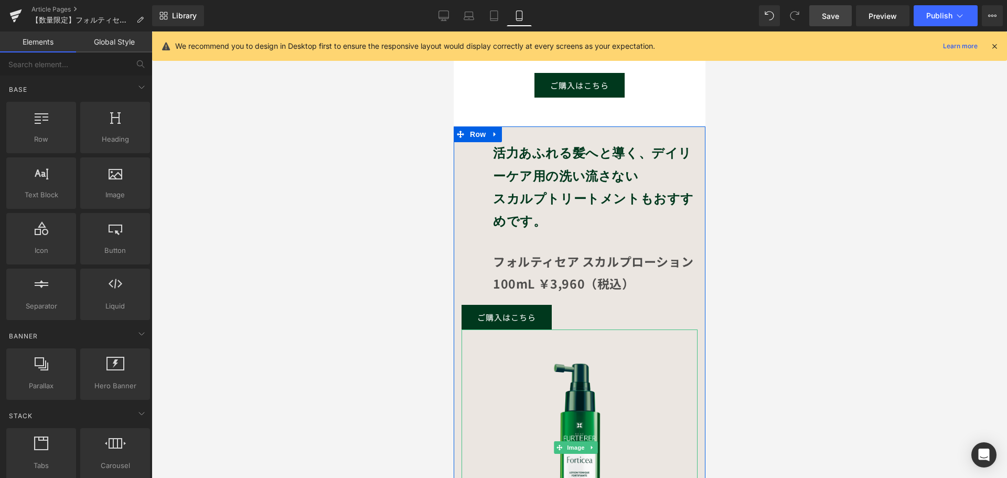
scroll to position [1049, 0]
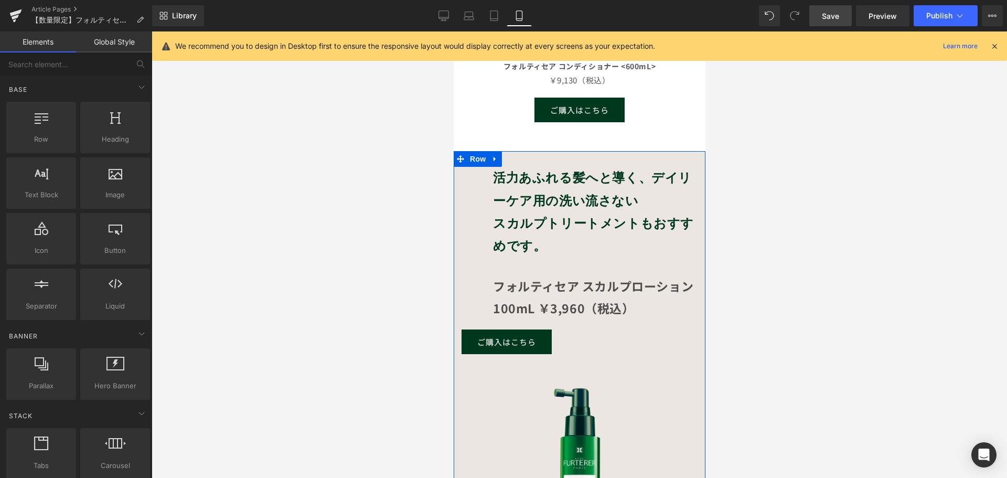
click at [553, 212] on h2 "スカルプトリートメントもおすすめです。" at bounding box center [594, 234] width 204 height 45
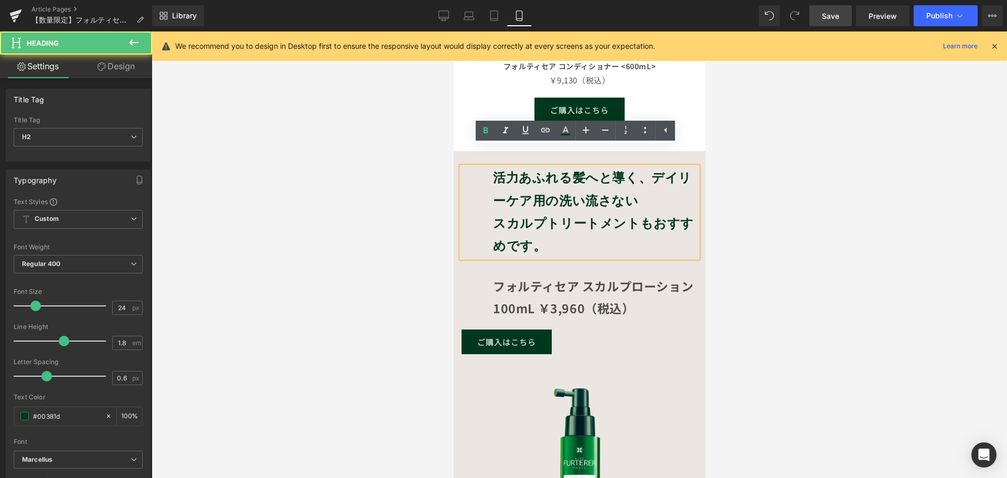
click at [547, 228] on h2 "スカルプトリートメントもおすすめです。" at bounding box center [594, 234] width 204 height 45
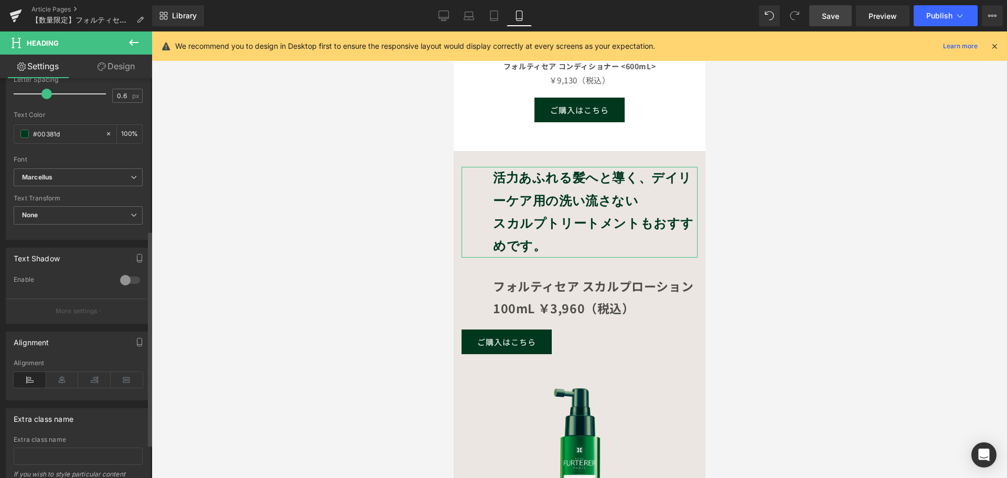
scroll to position [344, 0]
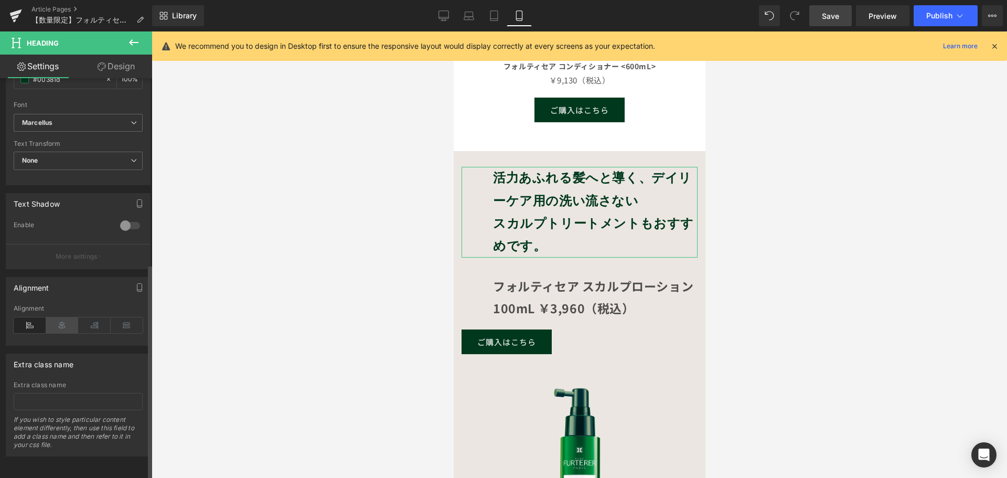
click at [61, 317] on icon at bounding box center [62, 325] width 33 height 16
click at [29, 317] on icon at bounding box center [30, 325] width 33 height 16
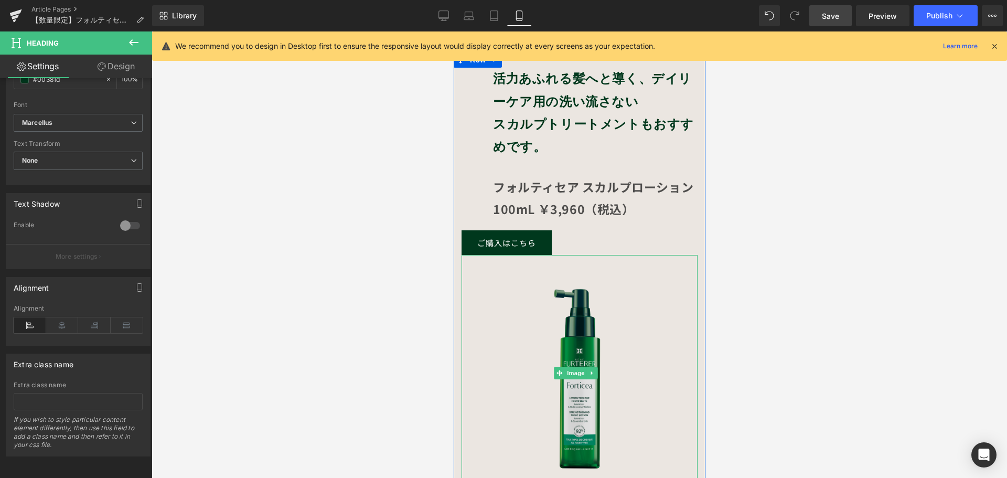
scroll to position [1153, 0]
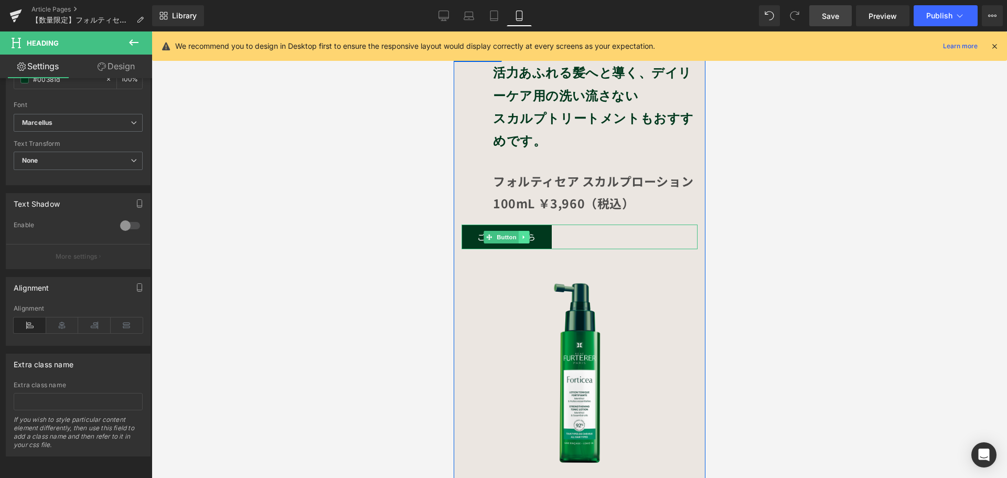
click at [523, 231] on link at bounding box center [523, 237] width 11 height 13
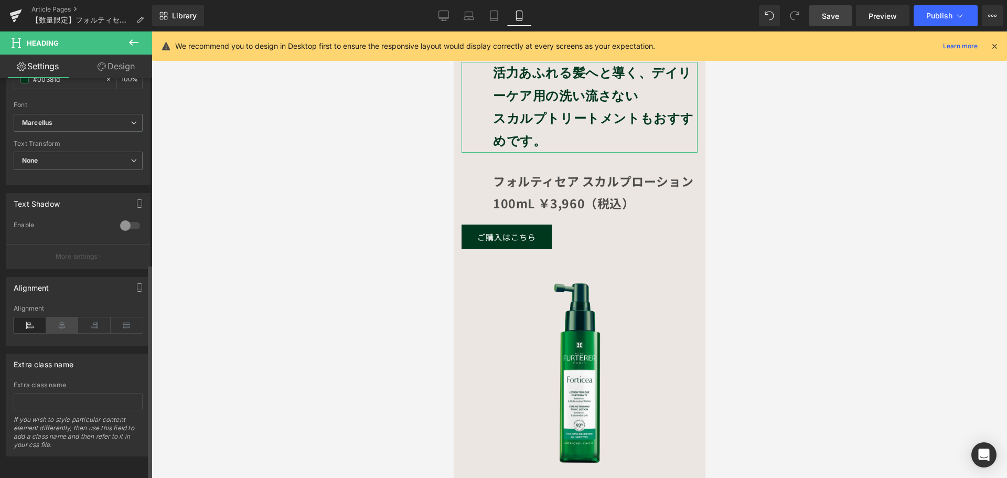
click at [59, 318] on icon at bounding box center [62, 325] width 33 height 16
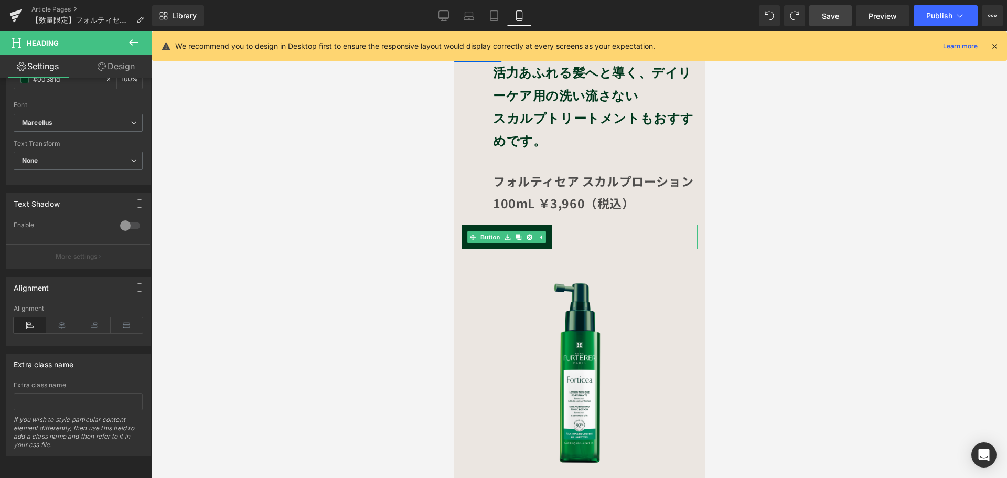
click at [564, 224] on div "ご購入はこちら" at bounding box center [579, 236] width 236 height 25
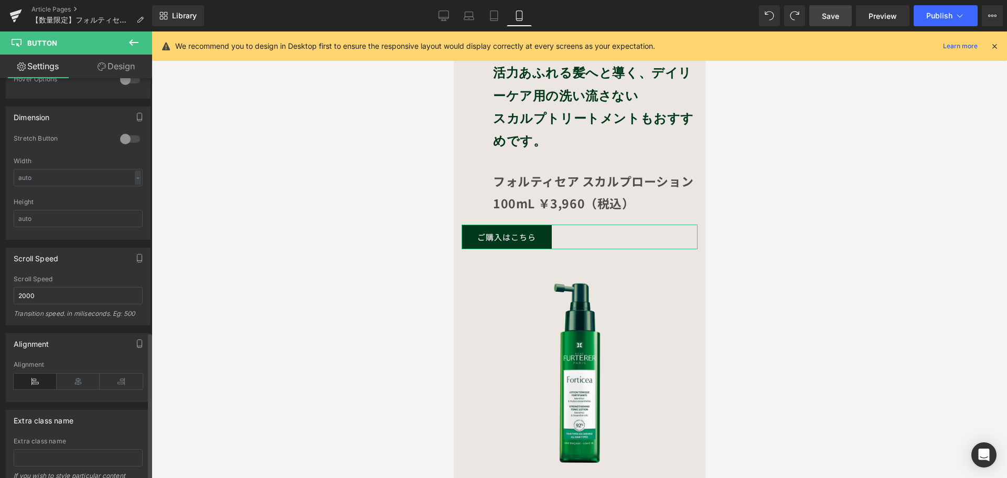
scroll to position [697, 0]
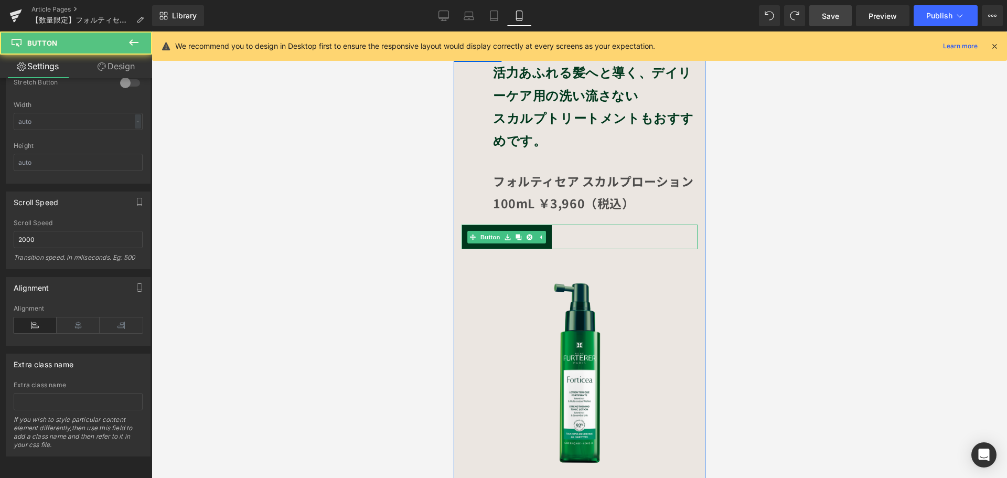
click at [598, 224] on div "ご購入はこちら" at bounding box center [579, 236] width 236 height 25
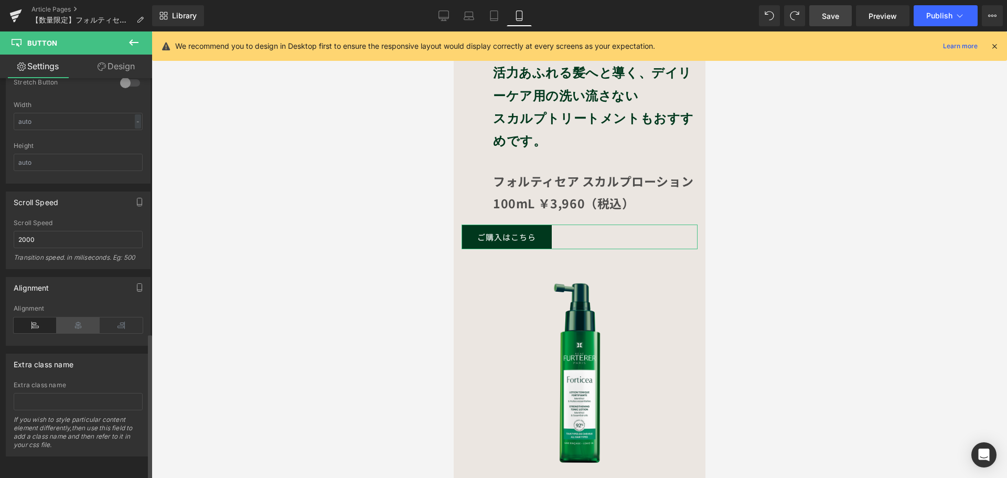
click at [83, 318] on icon at bounding box center [78, 325] width 43 height 16
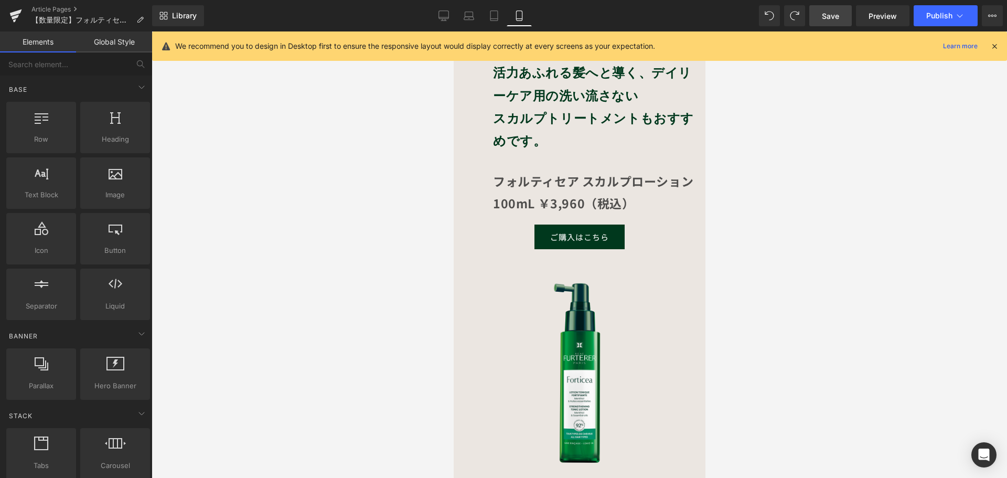
click at [351, 401] on div at bounding box center [579, 254] width 855 height 446
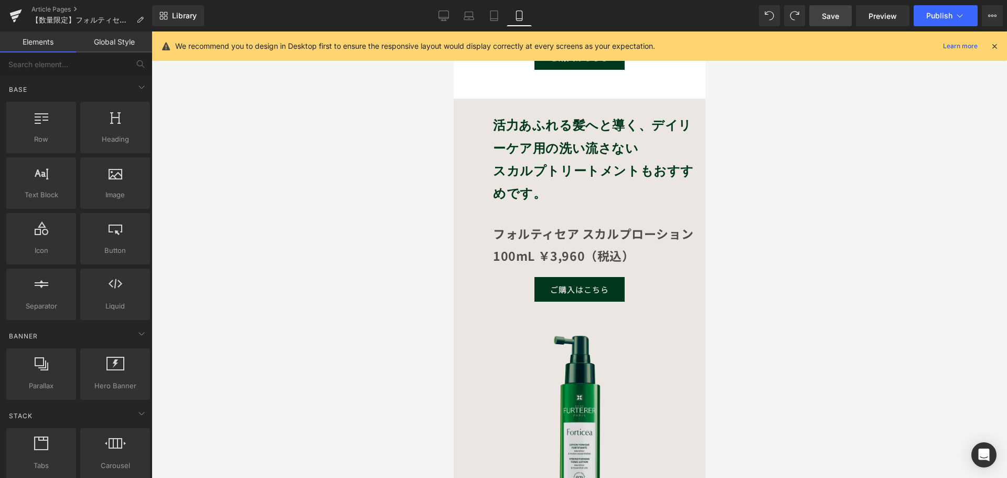
scroll to position [1049, 0]
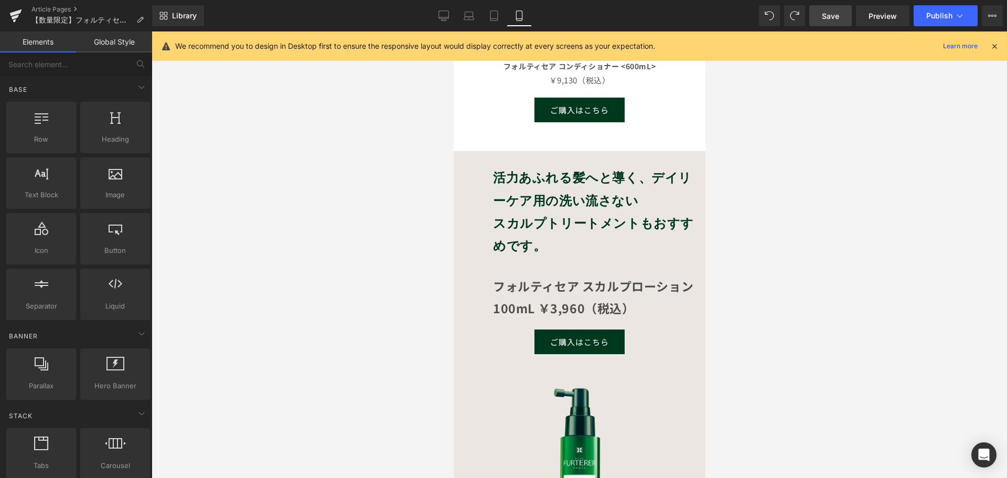
click at [829, 16] on span "Save" at bounding box center [830, 15] width 17 height 11
click at [433, 20] on icon at bounding box center [432, 15] width 10 height 10
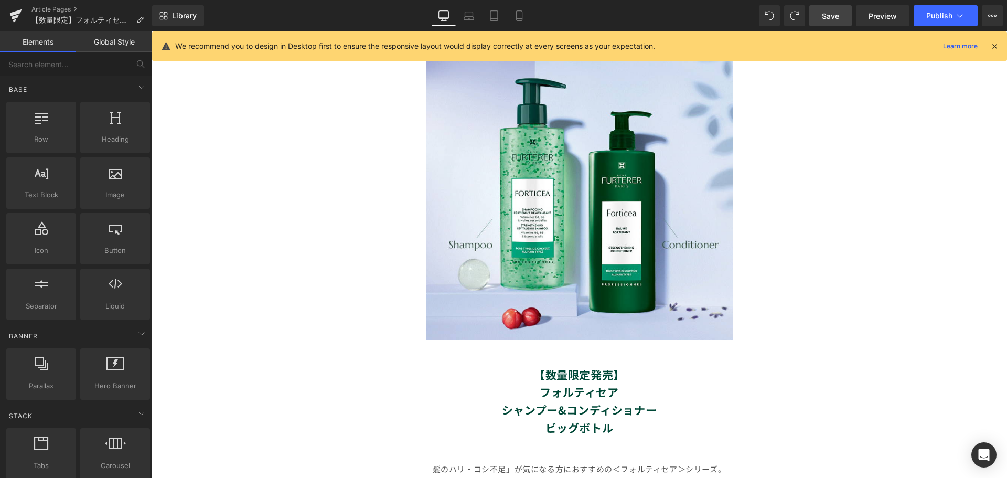
scroll to position [0, 0]
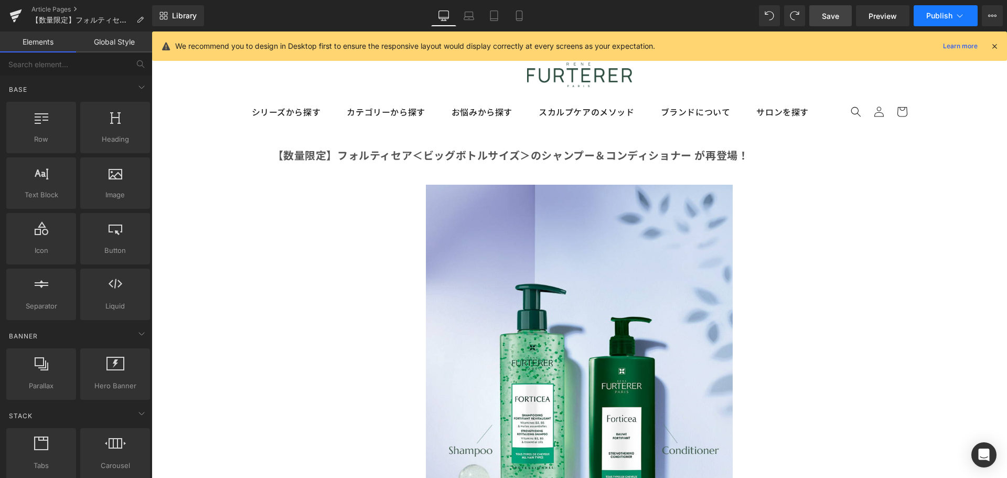
click at [963, 23] on button "Publish" at bounding box center [945, 15] width 64 height 21
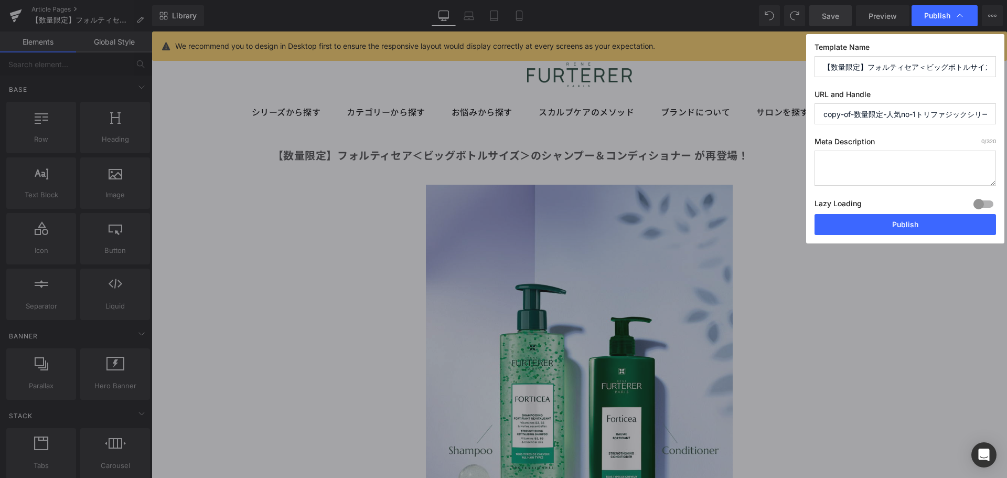
click at [907, 114] on input "copy-of-数量限定-人気no-1トリファジックシリーズの-ビッグボトル-再登場" at bounding box center [904, 113] width 181 height 21
drag, startPoint x: 826, startPoint y: 114, endPoint x: 1006, endPoint y: 141, distance: 182.3
click at [1006, 141] on div "Publish Template Name 【数量限定】フォルティセア＜ビッグボトルサイズ＞のシャンプー＆コンディショナー が再登場！ URL and Han…" at bounding box center [503, 239] width 1007 height 478
type input "c"
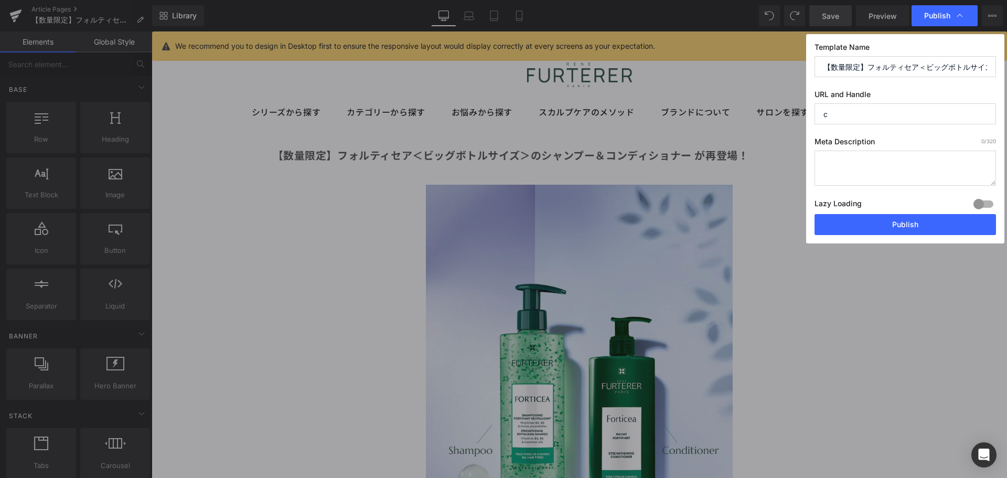
scroll to position [0, 0]
type input "251009"
click at [865, 223] on button "Publish" at bounding box center [904, 224] width 181 height 21
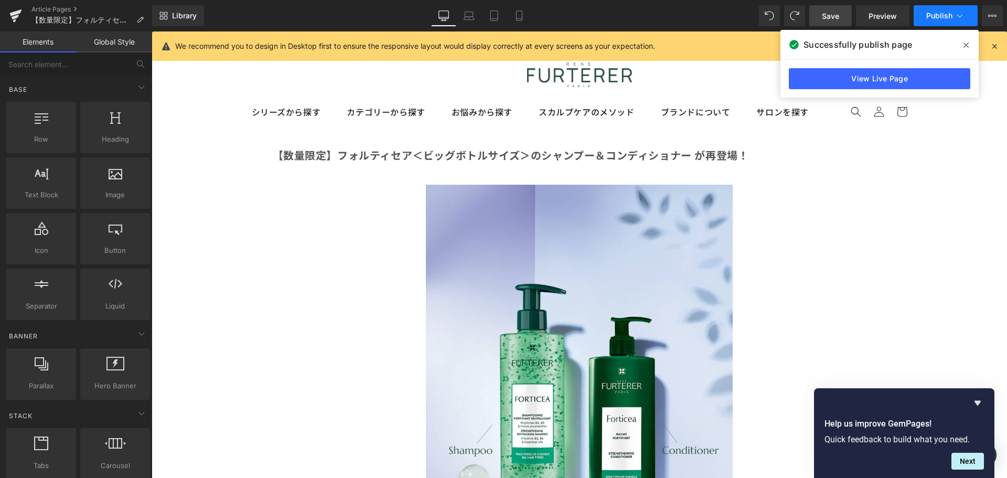
click at [963, 17] on icon at bounding box center [959, 15] width 10 height 10
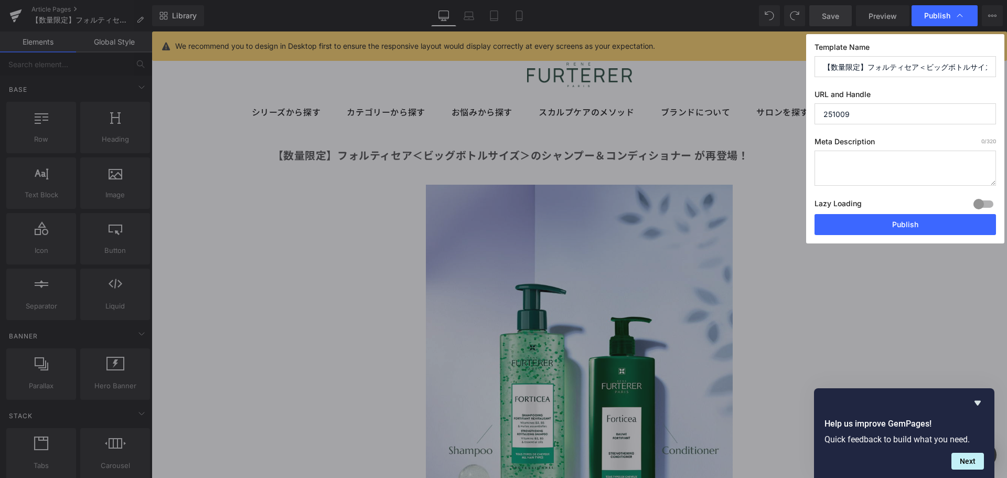
drag, startPoint x: 879, startPoint y: 119, endPoint x: 621, endPoint y: 122, distance: 258.5
click at [621, 122] on div "Publish Template Name 【数量限定】フォルティセア＜ビッグボトルサイズ＞のシャンプー＆コンディショナー が再登場！ URL and Han…" at bounding box center [503, 239] width 1007 height 478
type input "20251009"
click at [889, 222] on button "Publish" at bounding box center [904, 224] width 181 height 21
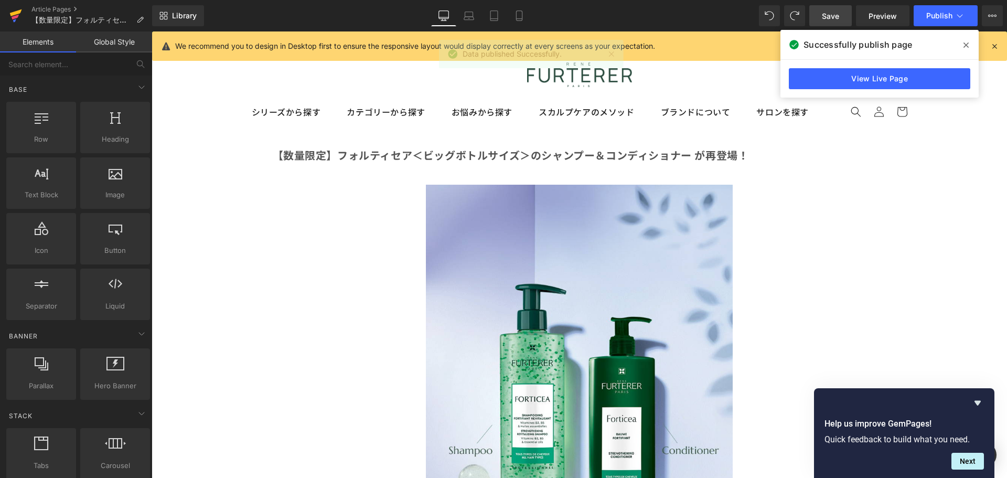
click at [20, 17] on icon at bounding box center [15, 16] width 13 height 26
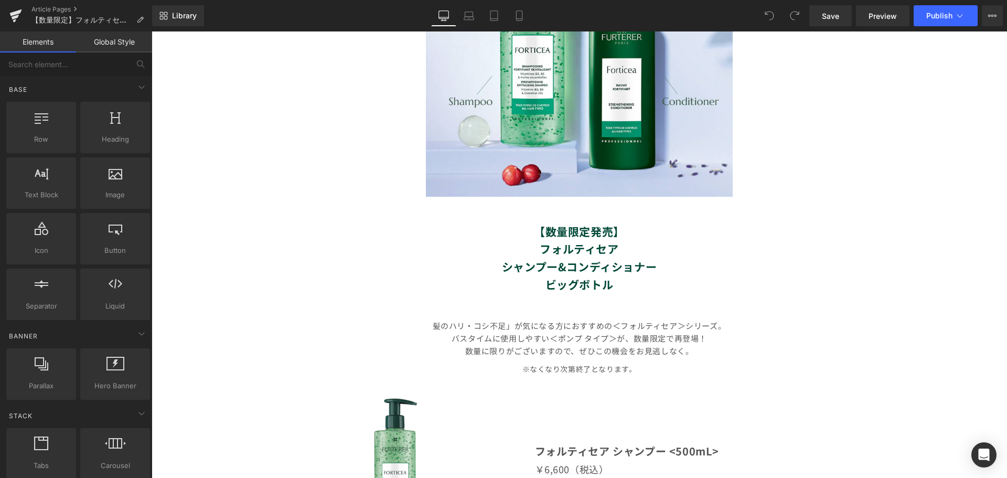
scroll to position [367, 0]
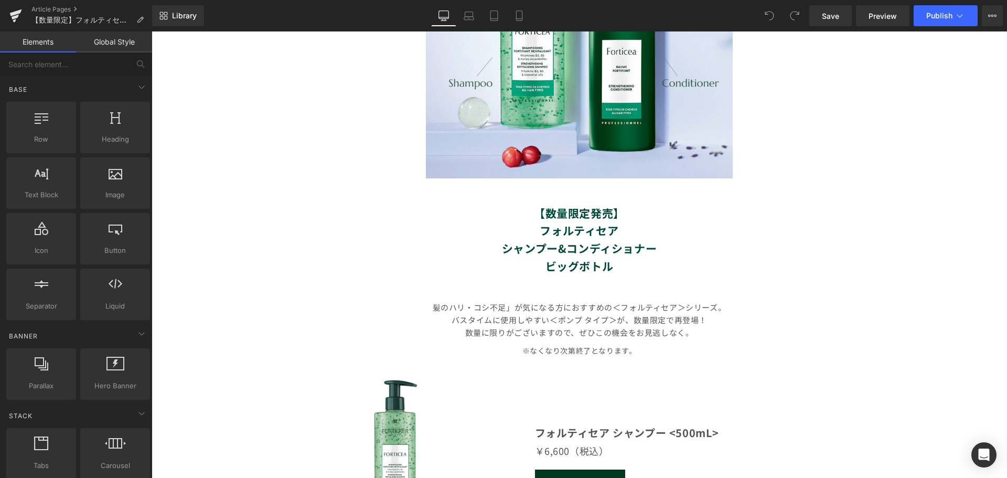
click at [431, 308] on p "髪のハリ・コシ不足」が気になる方におすすめの＜フォルティセア＞シリーズ。" at bounding box center [579, 307] width 613 height 13
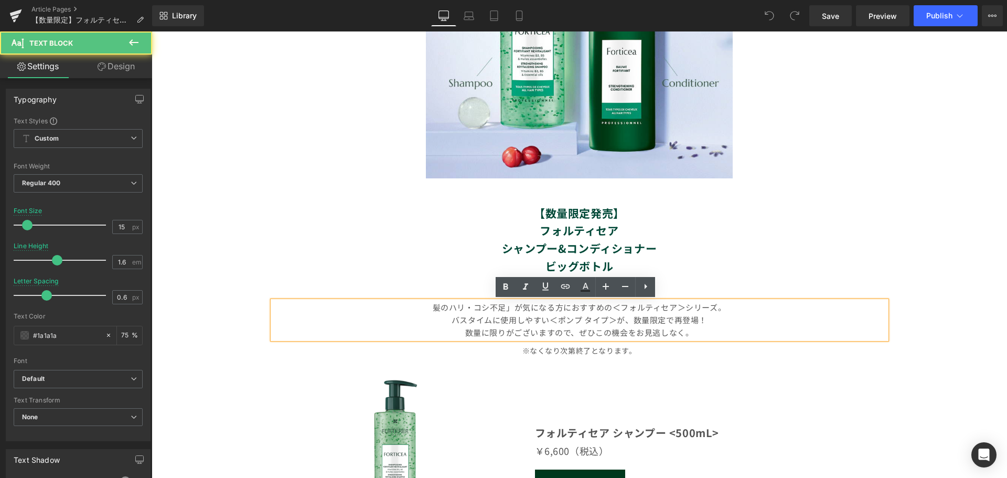
click at [428, 307] on p "髪のハリ・コシ不足」が気になる方におすすめの＜フォルティセア＞シリーズ。" at bounding box center [579, 307] width 613 height 13
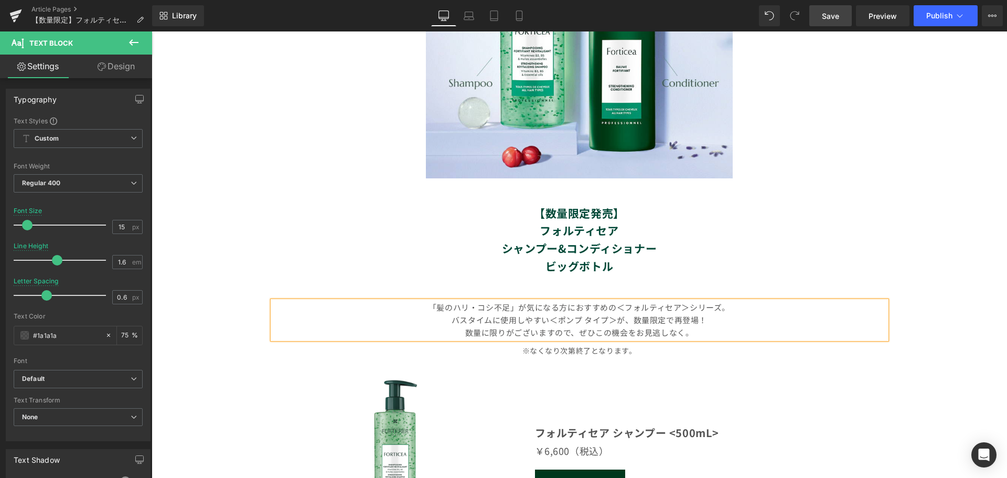
click at [830, 23] on link "Save" at bounding box center [830, 15] width 42 height 21
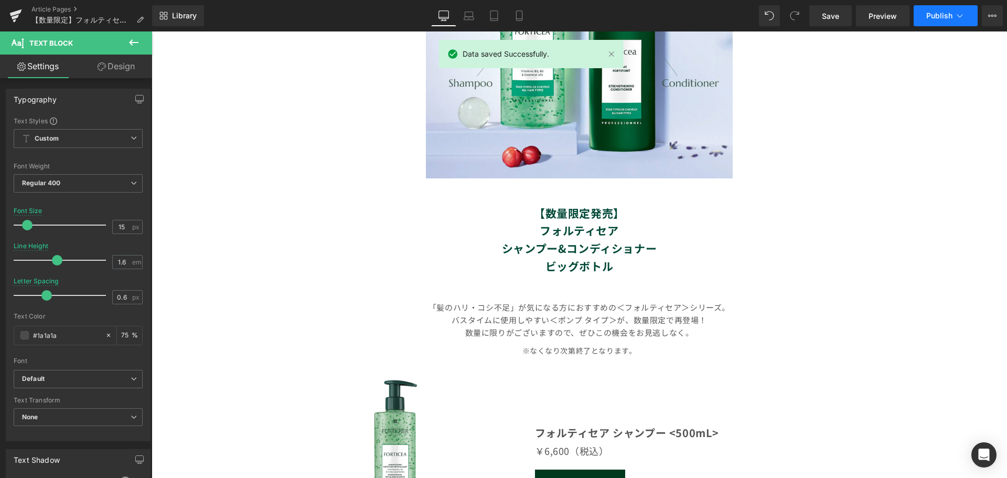
click at [952, 18] on span "Publish" at bounding box center [939, 16] width 26 height 8
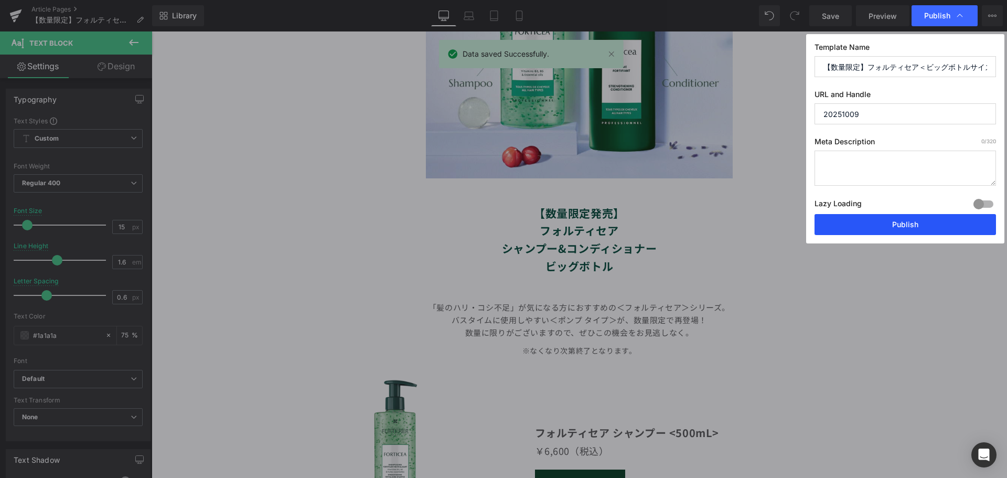
click at [904, 224] on button "Publish" at bounding box center [904, 224] width 181 height 21
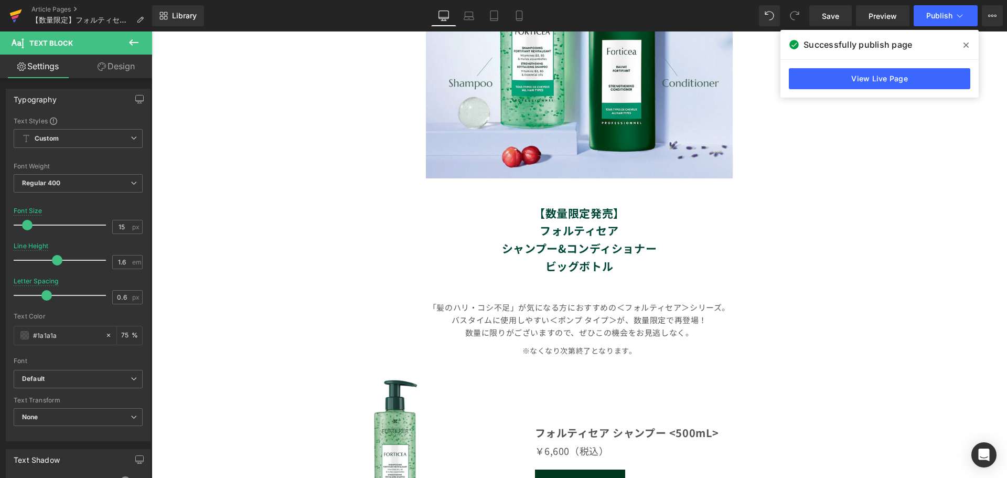
click at [15, 13] on icon at bounding box center [16, 12] width 12 height 7
